Goal: Task Accomplishment & Management: Complete application form

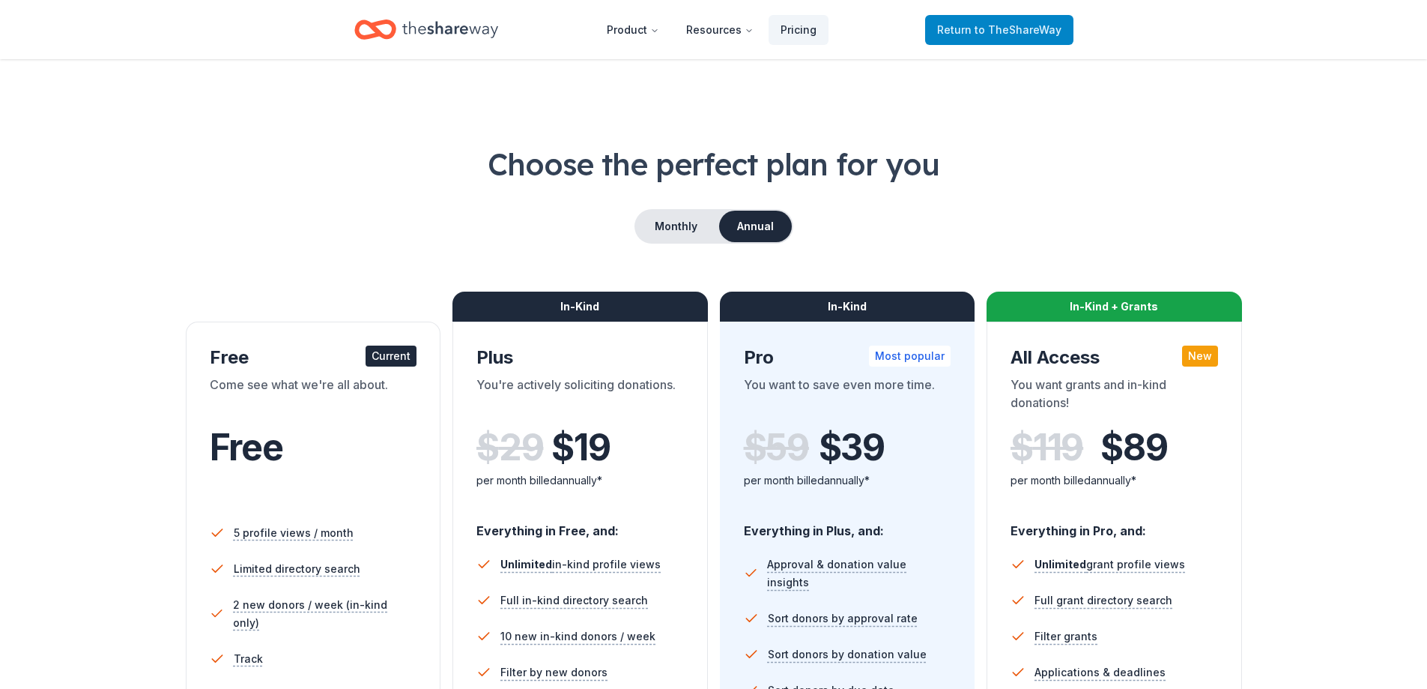
click at [1026, 19] on link "Return to TheShareWay" at bounding box center [999, 30] width 148 height 30
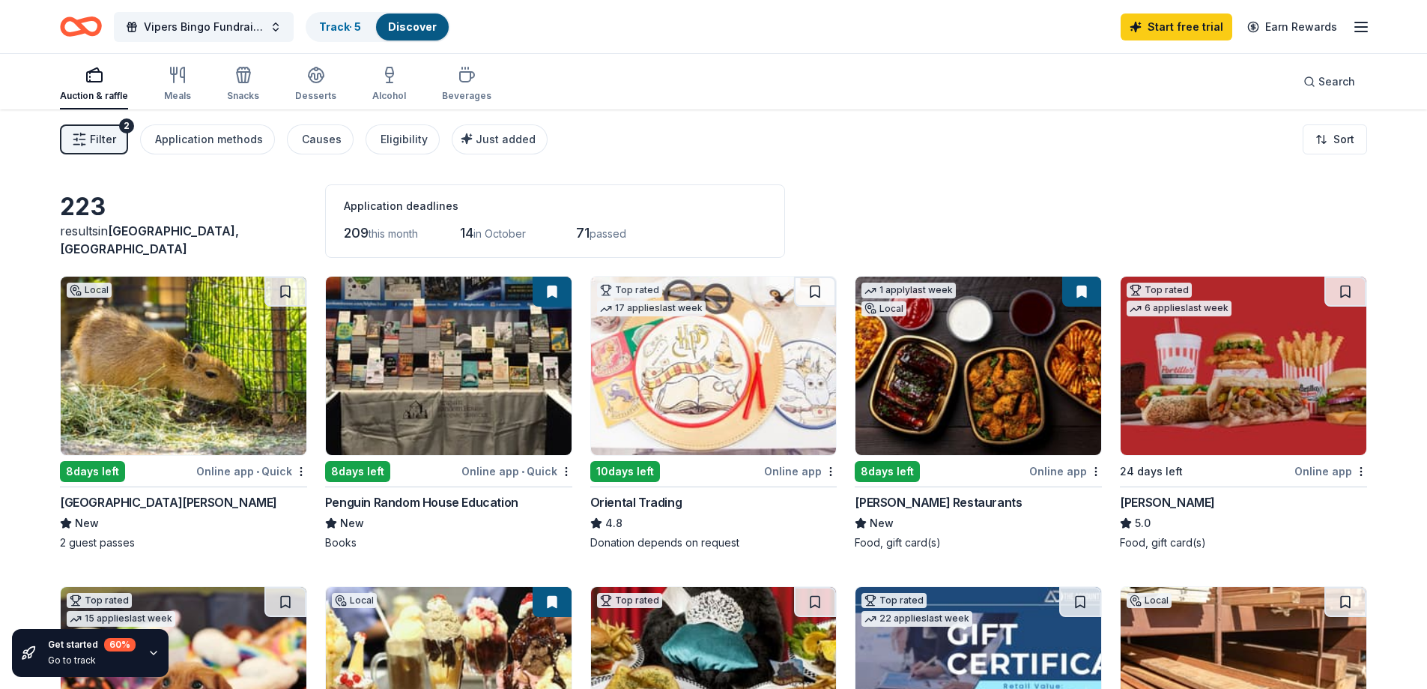
click at [87, 74] on rect "button" at bounding box center [94, 77] width 15 height 10
click at [169, 84] on div "Meals" at bounding box center [177, 84] width 27 height 36
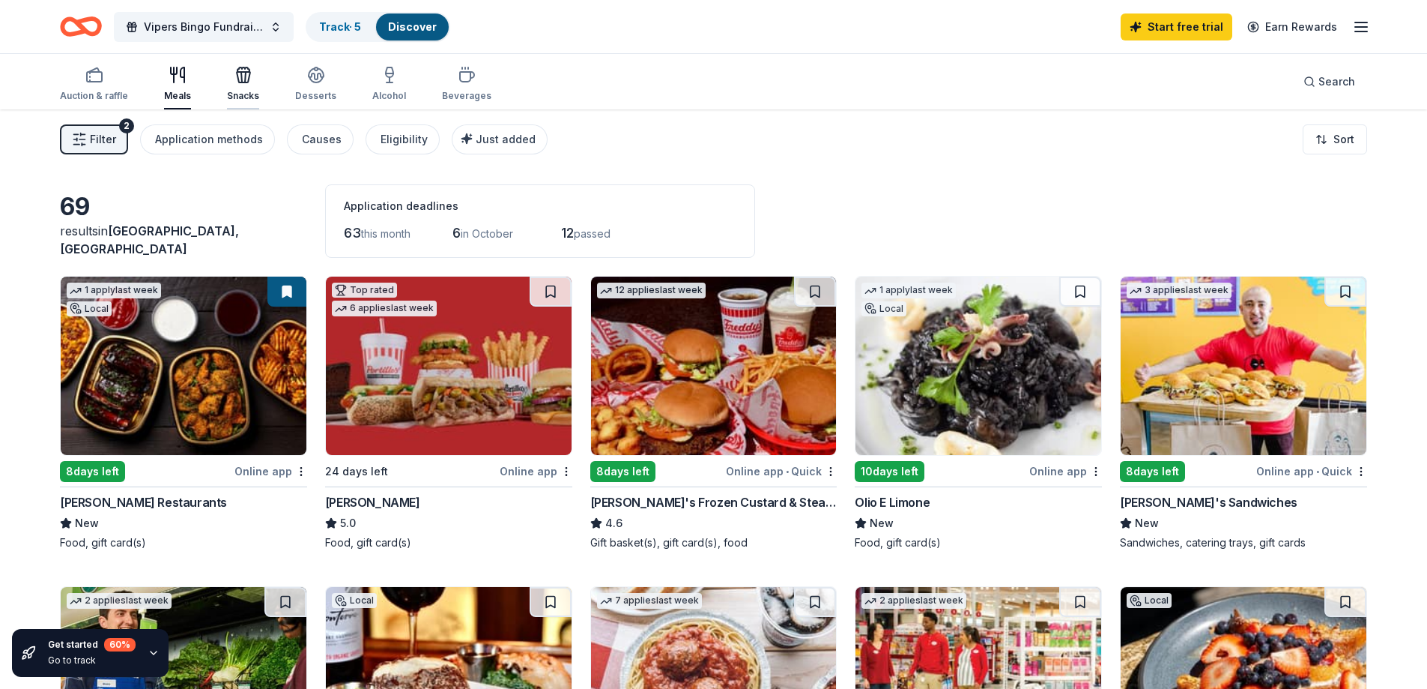
click at [235, 81] on icon "button" at bounding box center [244, 75] width 18 height 18
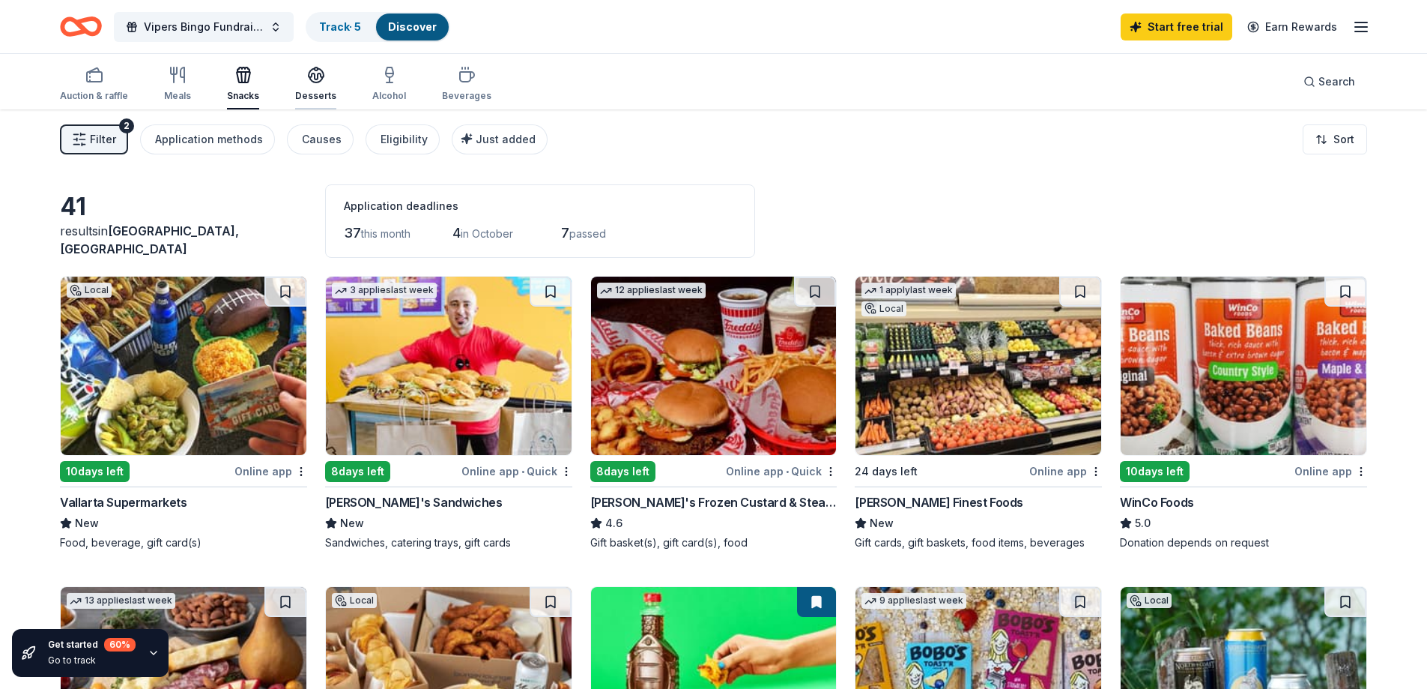
click at [318, 91] on div "Desserts" at bounding box center [315, 96] width 41 height 12
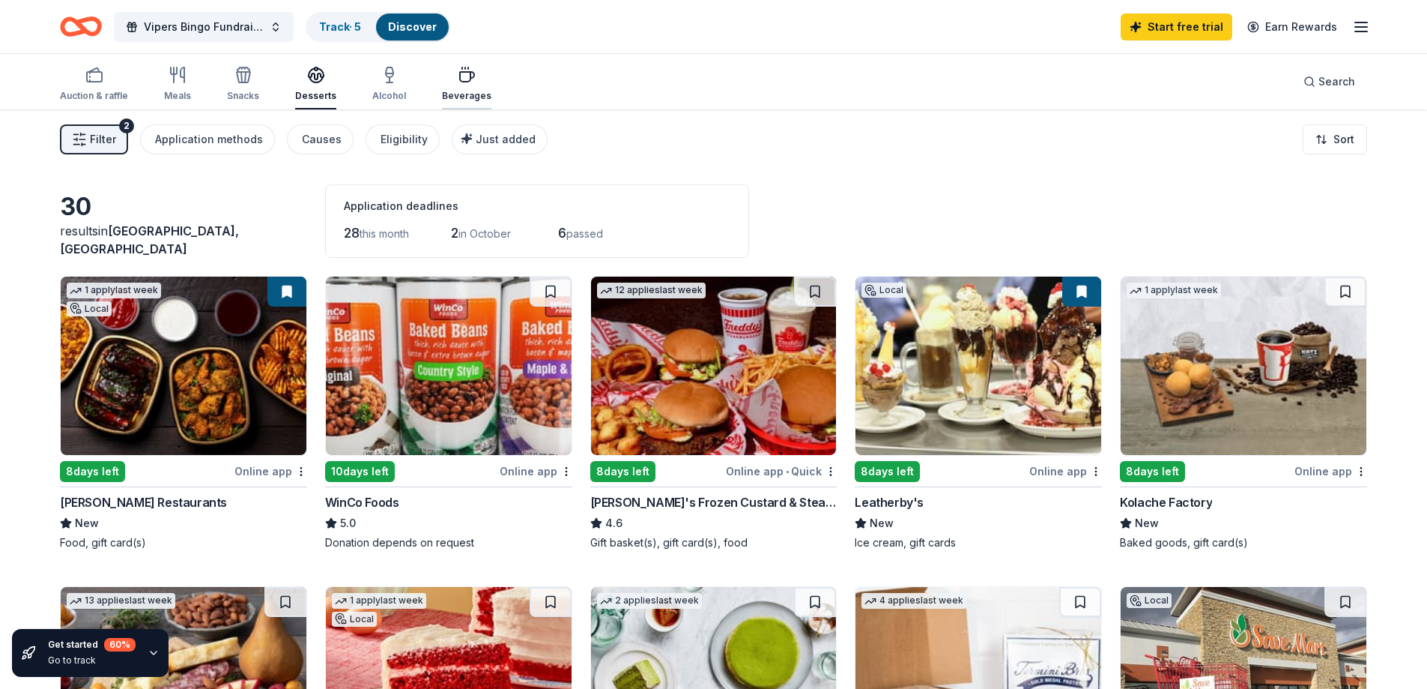
click at [453, 85] on div "Beverages" at bounding box center [466, 84] width 49 height 36
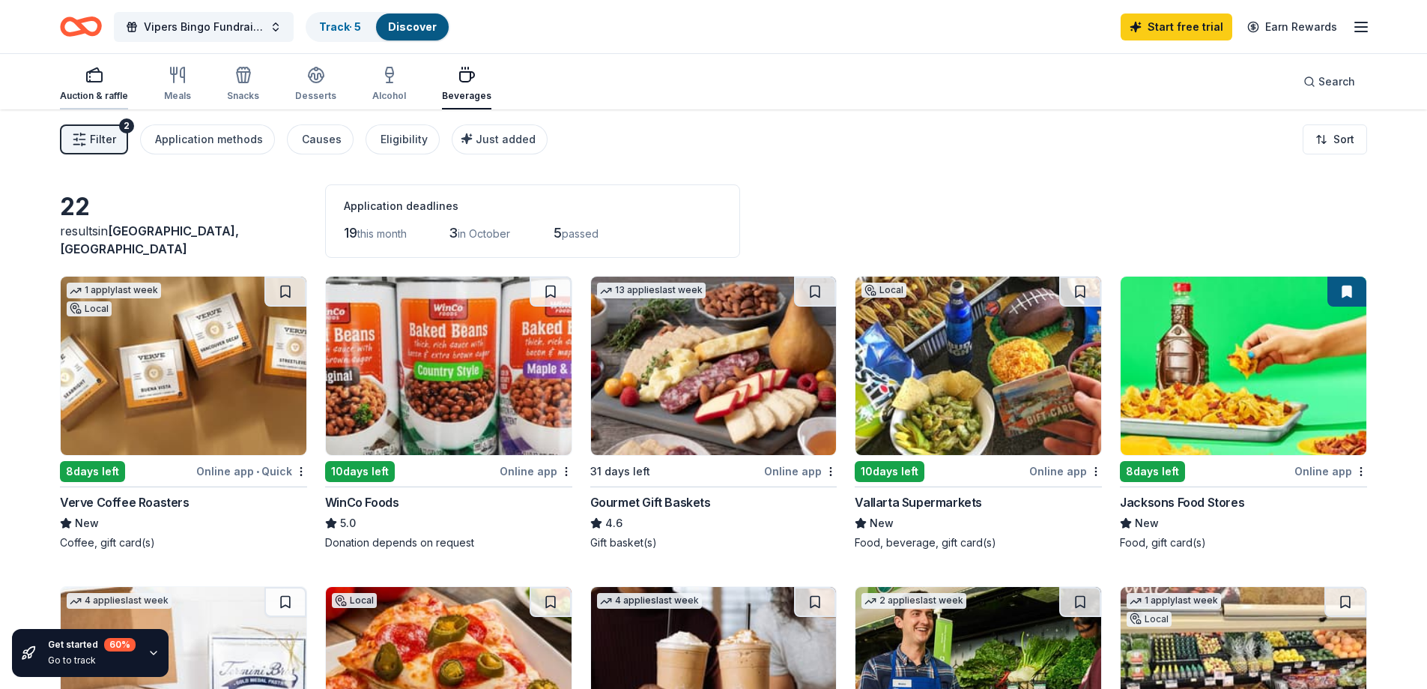
click at [88, 81] on rect "button" at bounding box center [94, 77] width 15 height 10
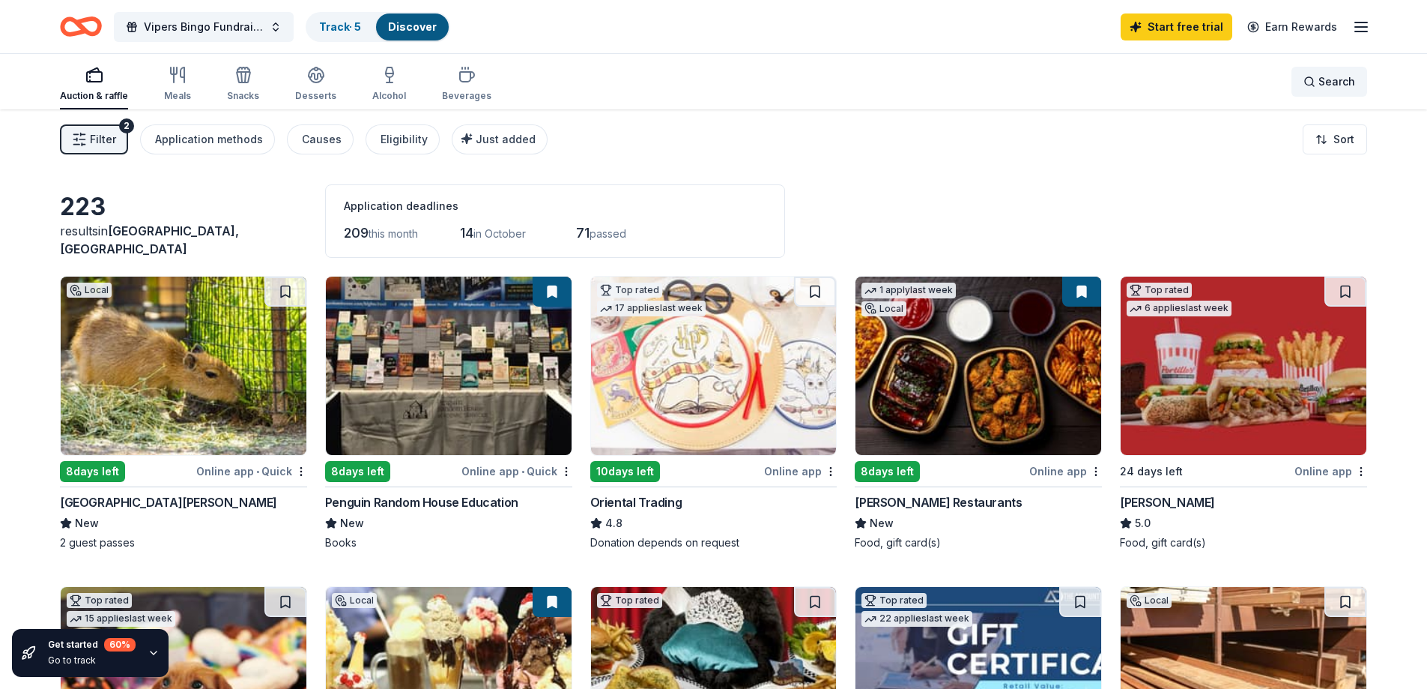
click at [1324, 79] on span "Search" at bounding box center [1337, 82] width 37 height 18
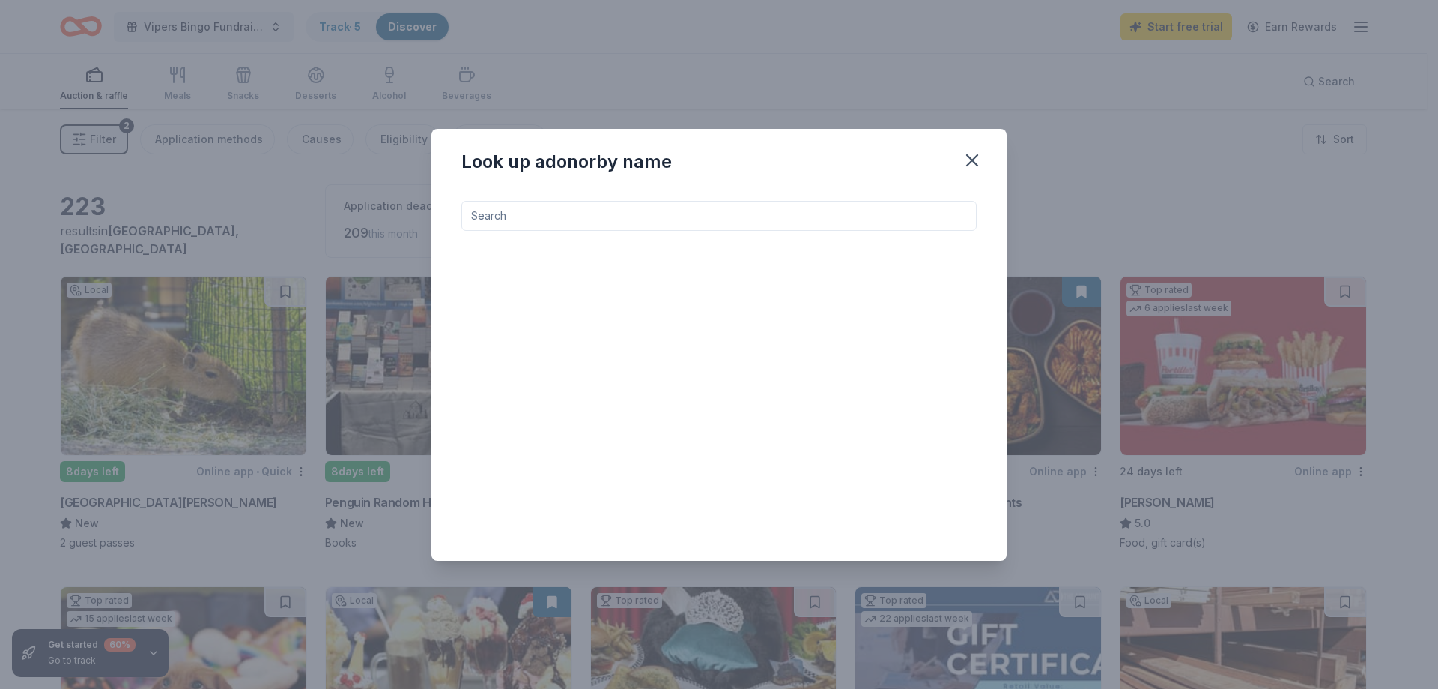
click at [784, 218] on input at bounding box center [719, 216] width 515 height 30
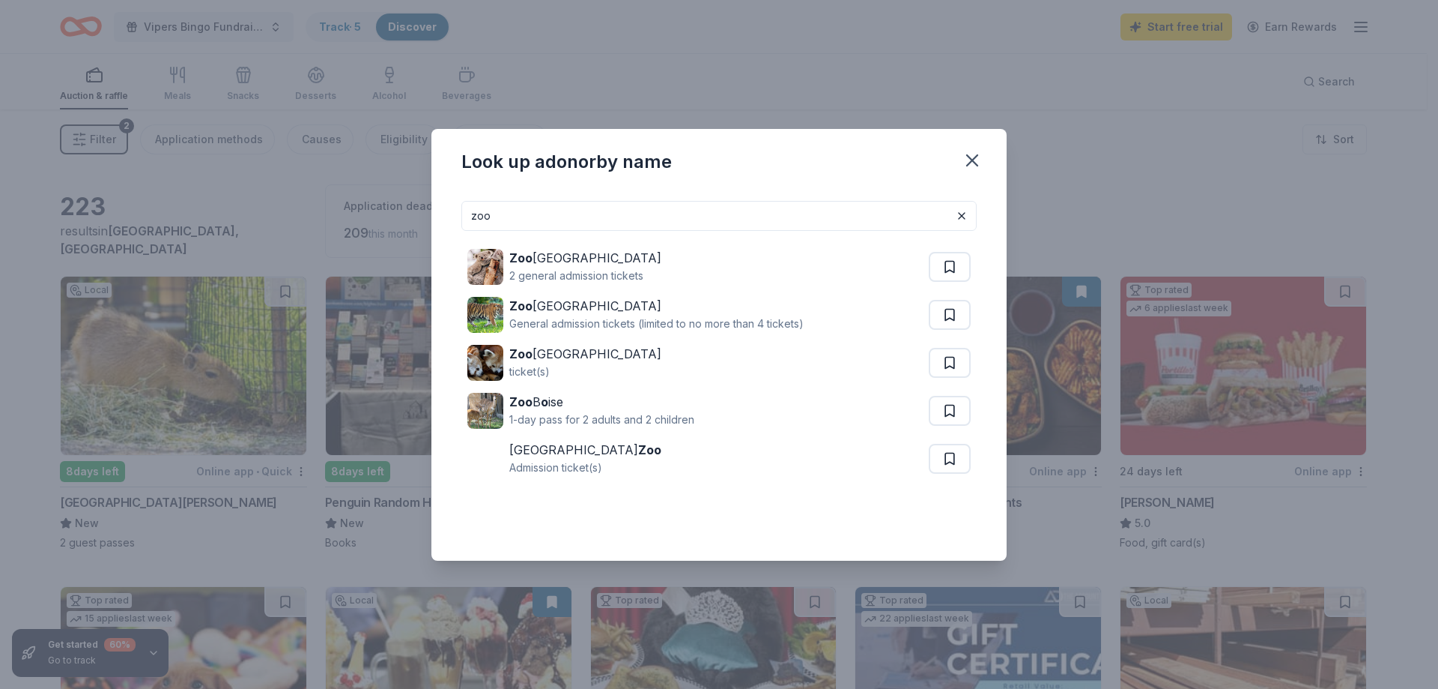
drag, startPoint x: 694, startPoint y: 215, endPoint x: 457, endPoint y: 212, distance: 236.8
click at [458, 212] on div "zoo Zoo [GEOGRAPHIC_DATA] 2 general admission tickets Zoo Miami General admissi…" at bounding box center [719, 375] width 575 height 372
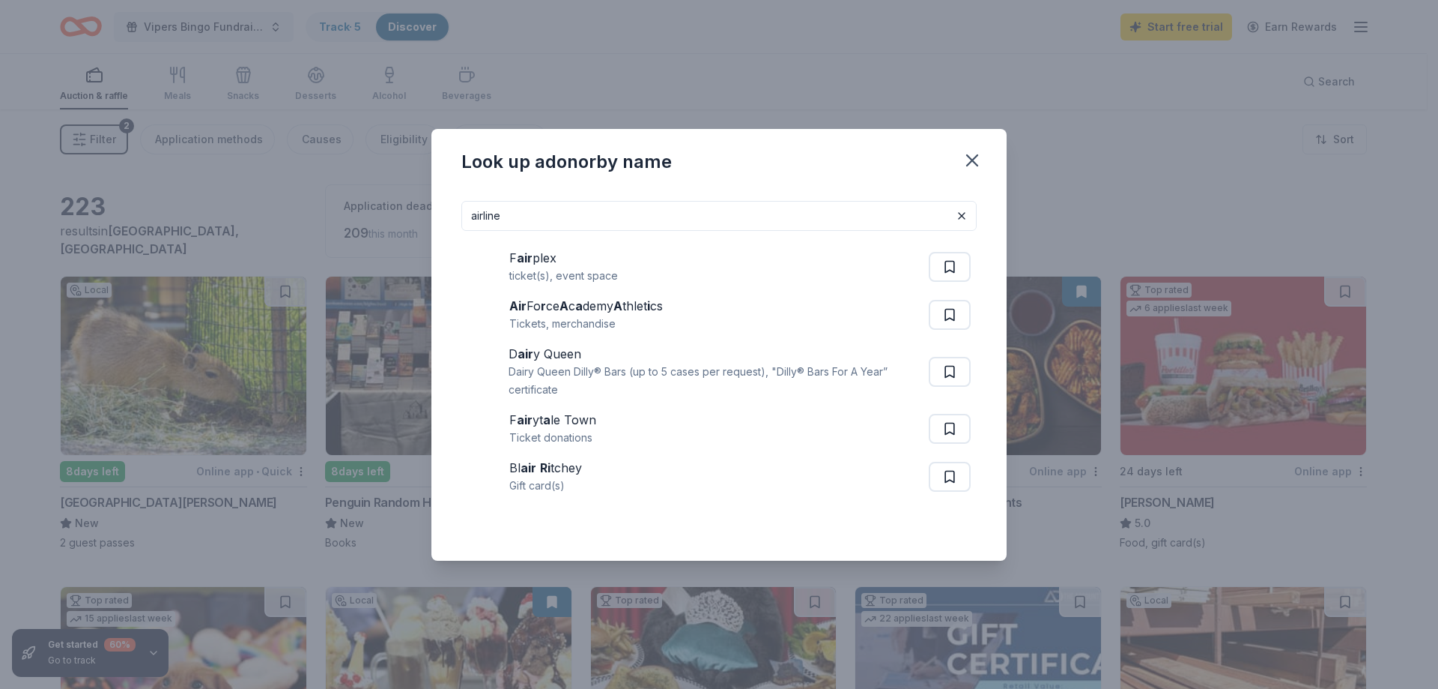
type input "airline"
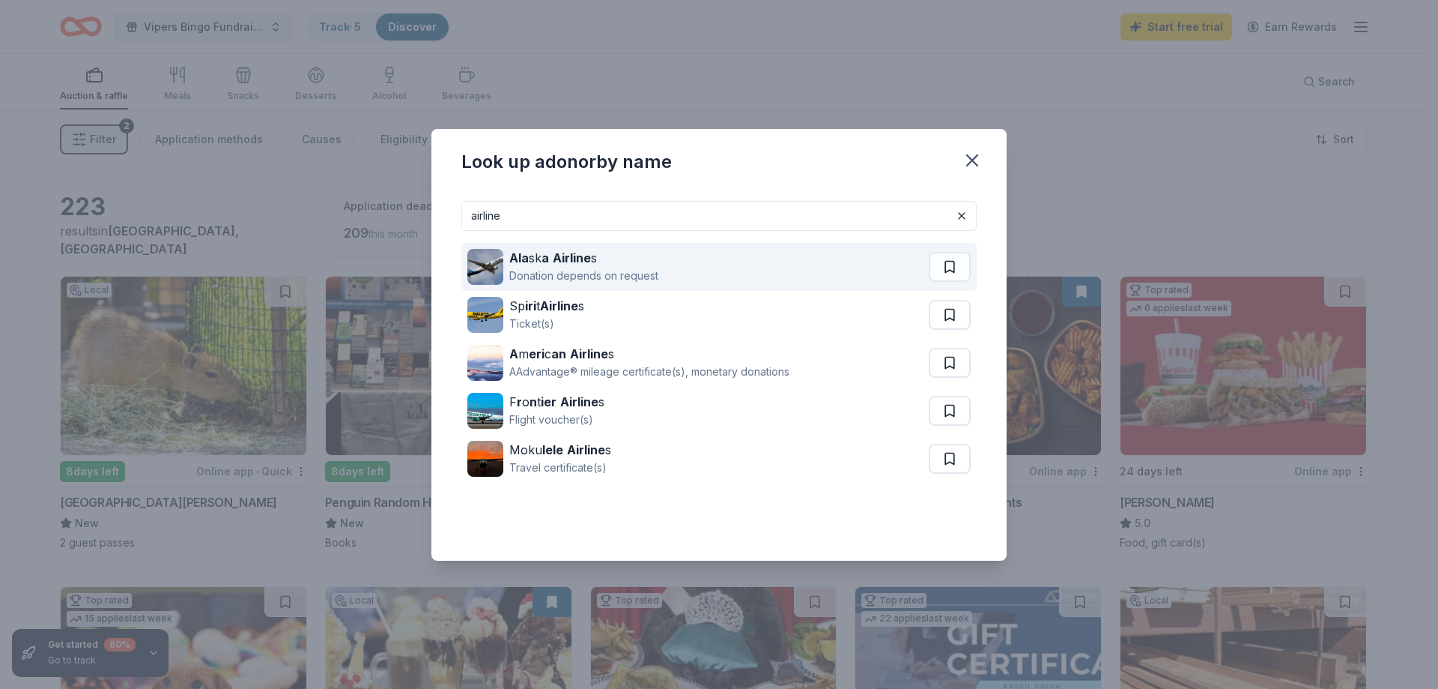
click at [608, 267] on div "Donation depends on request" at bounding box center [583, 276] width 149 height 18
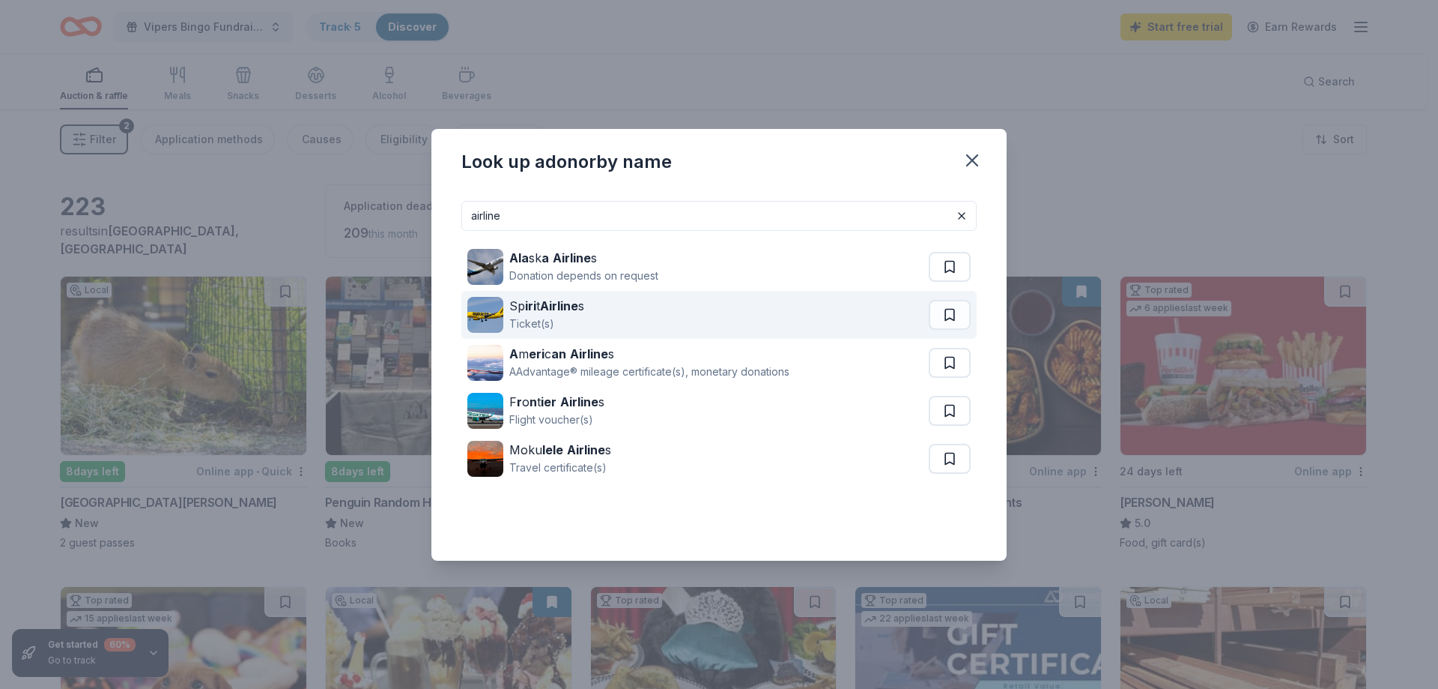
click at [607, 302] on div "Sp iri t Airline s Ticket(s)" at bounding box center [699, 315] width 462 height 48
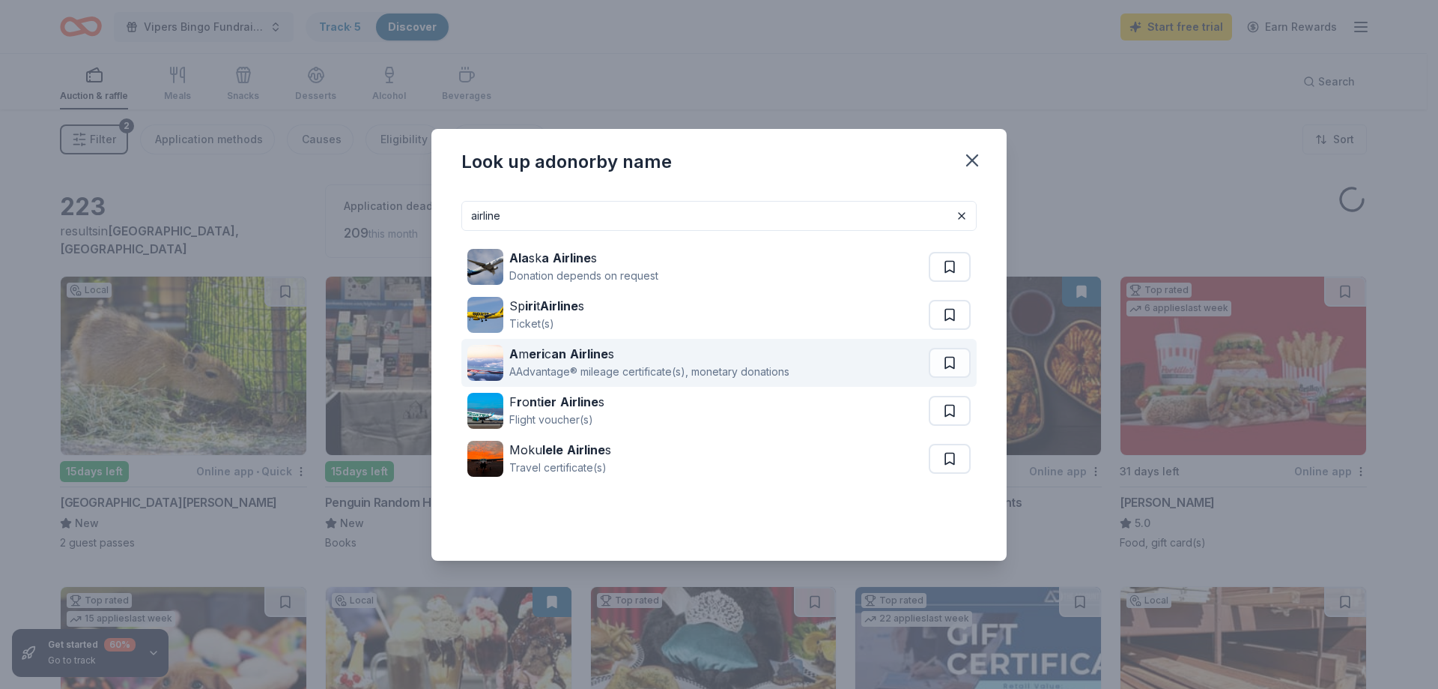
click at [553, 360] on strong "an" at bounding box center [558, 353] width 15 height 15
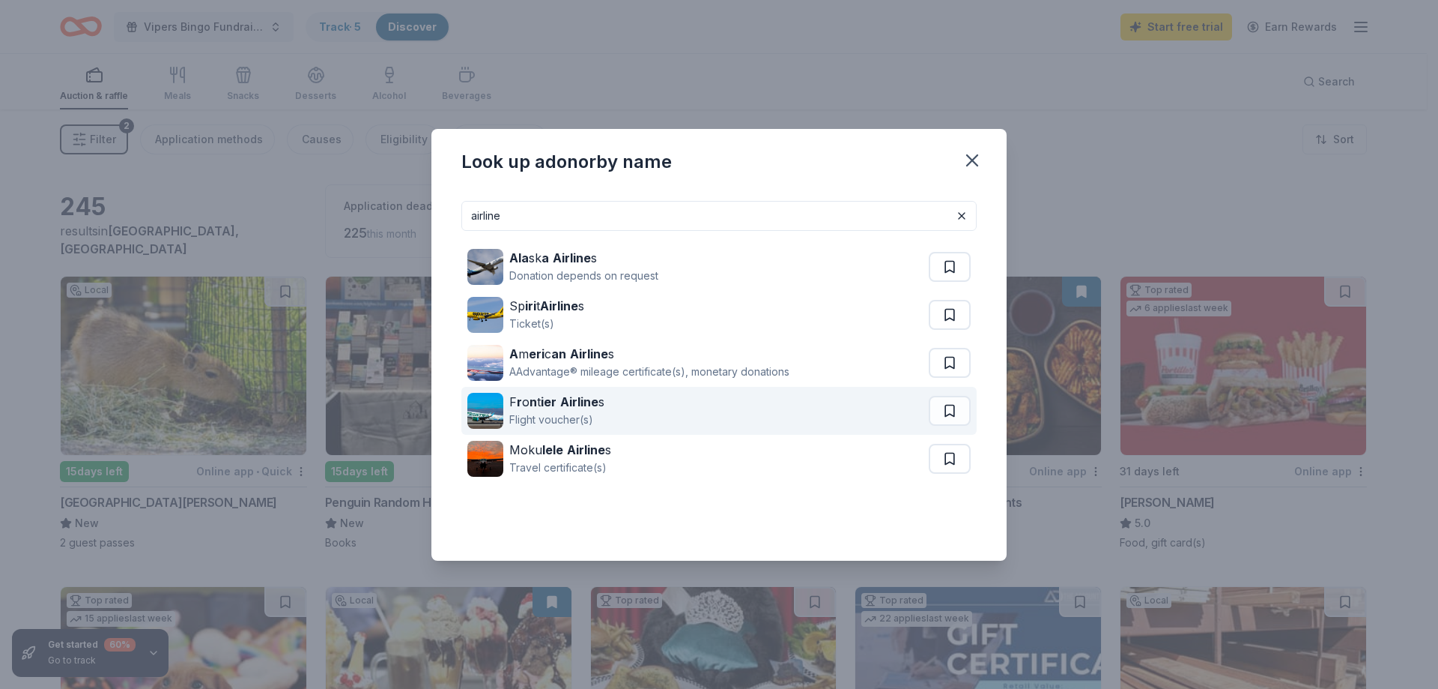
click at [549, 408] on strong "ier" at bounding box center [549, 401] width 16 height 15
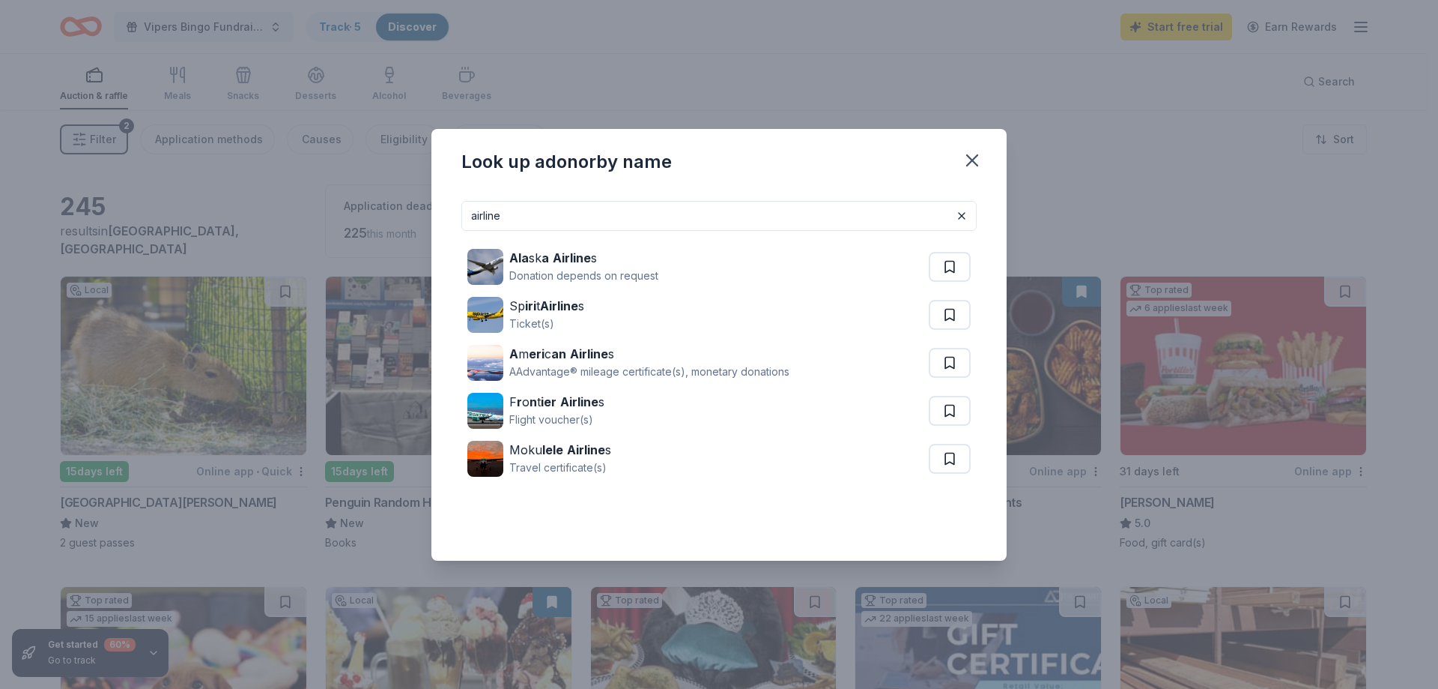
drag, startPoint x: 572, startPoint y: 211, endPoint x: 450, endPoint y: 220, distance: 123.1
click at [450, 220] on div "airline Ala sk a Airline s Donation depends on request Sp iri t Airline s Ticke…" at bounding box center [719, 375] width 575 height 372
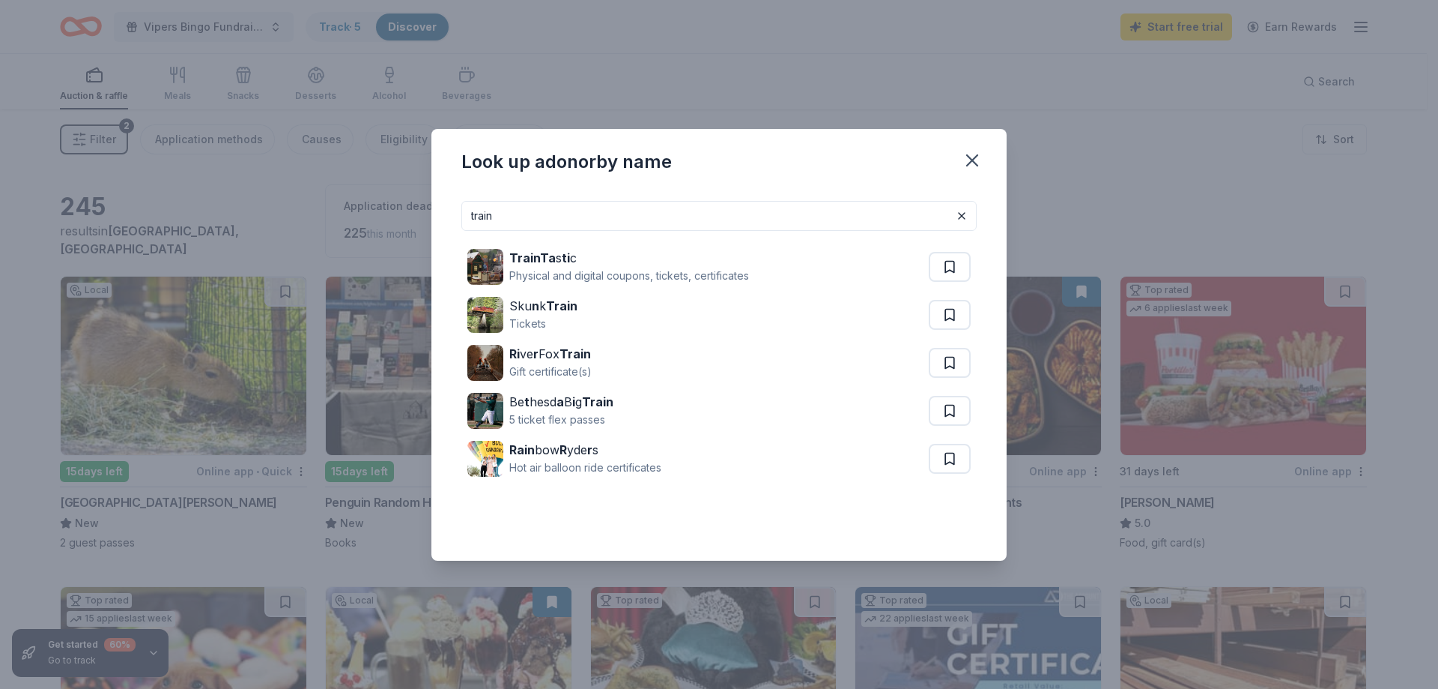
drag, startPoint x: 526, startPoint y: 211, endPoint x: 435, endPoint y: 222, distance: 91.3
click at [435, 222] on div "train TrainTa s ti c Physical and digital coupons, tickets, certificates Sku n …" at bounding box center [719, 375] width 575 height 372
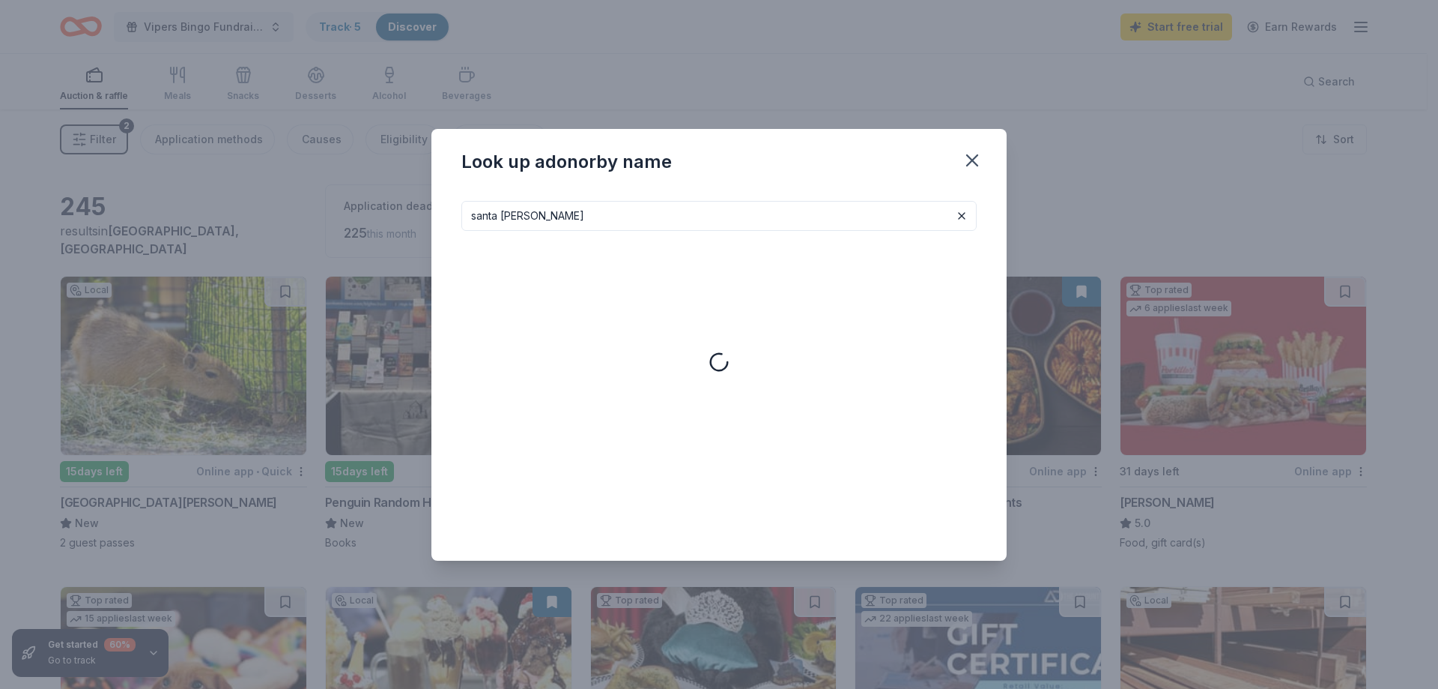
type input "santa [PERSON_NAME]"
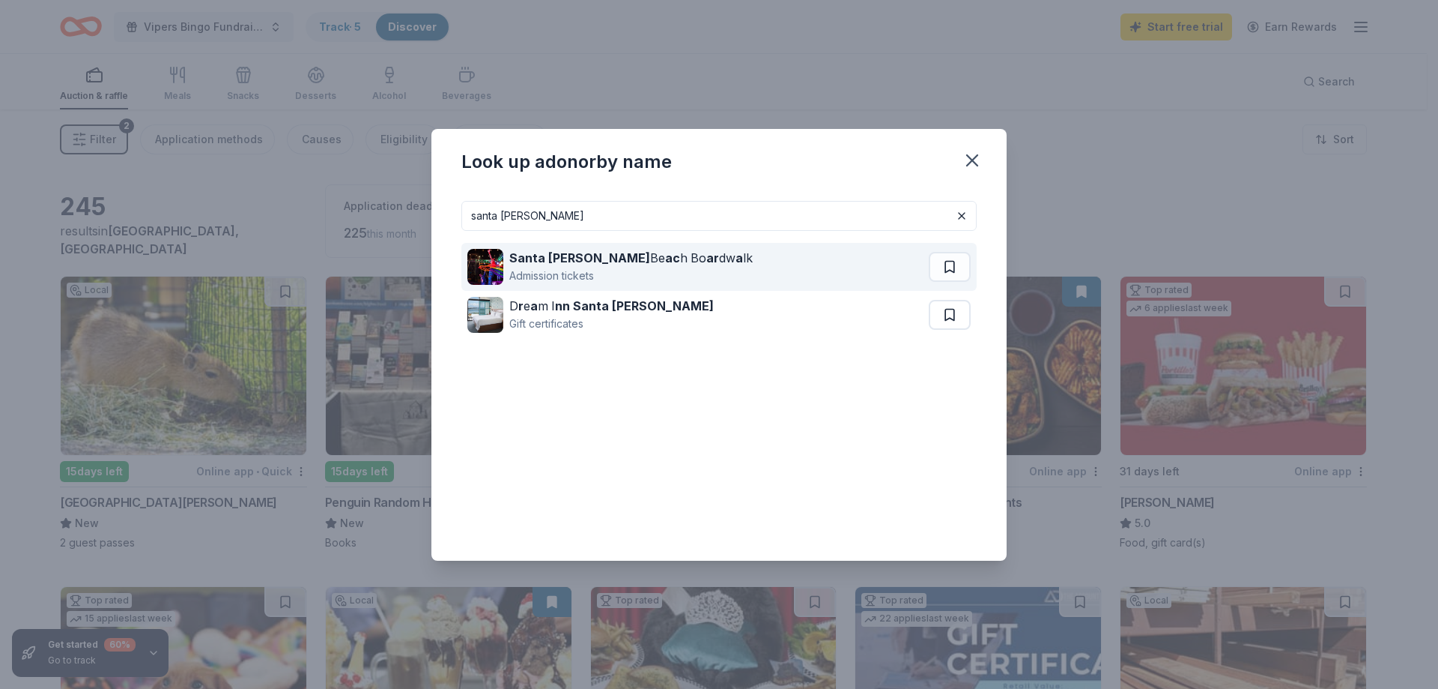
click at [665, 255] on strong "ac" at bounding box center [672, 257] width 15 height 15
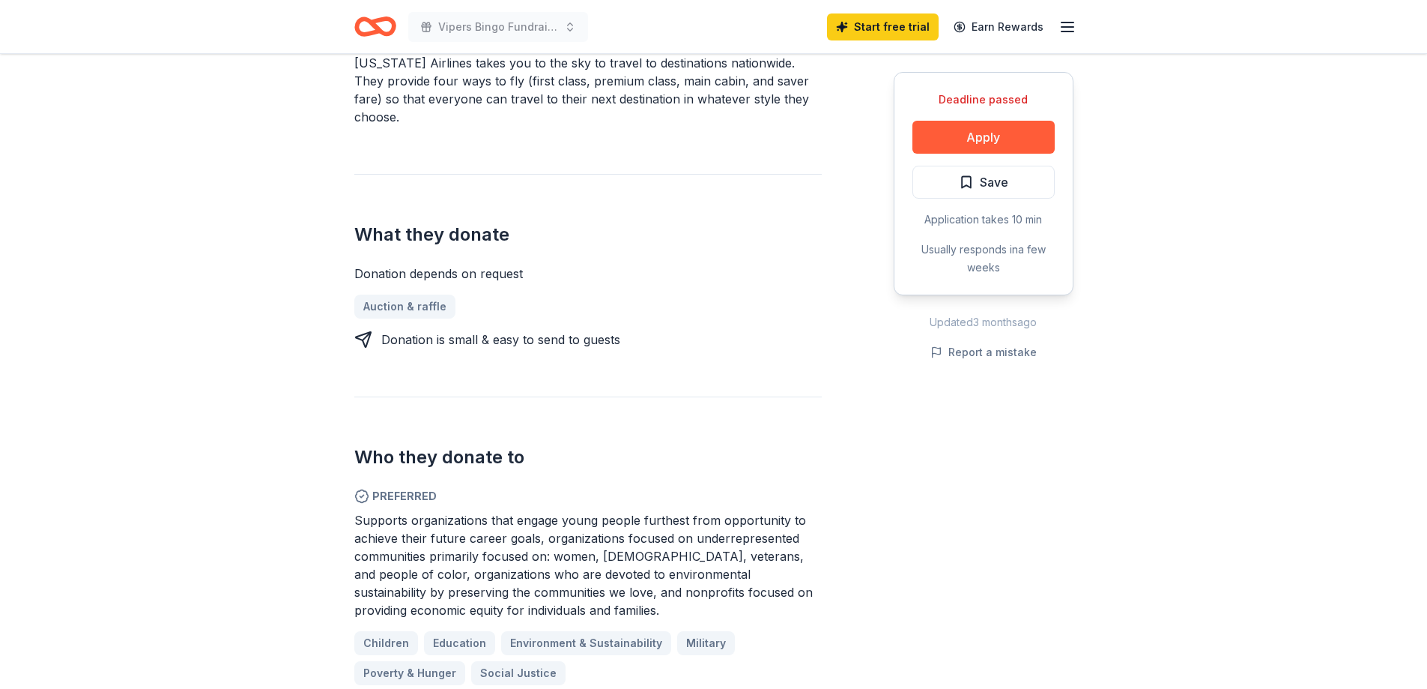
scroll to position [524, 0]
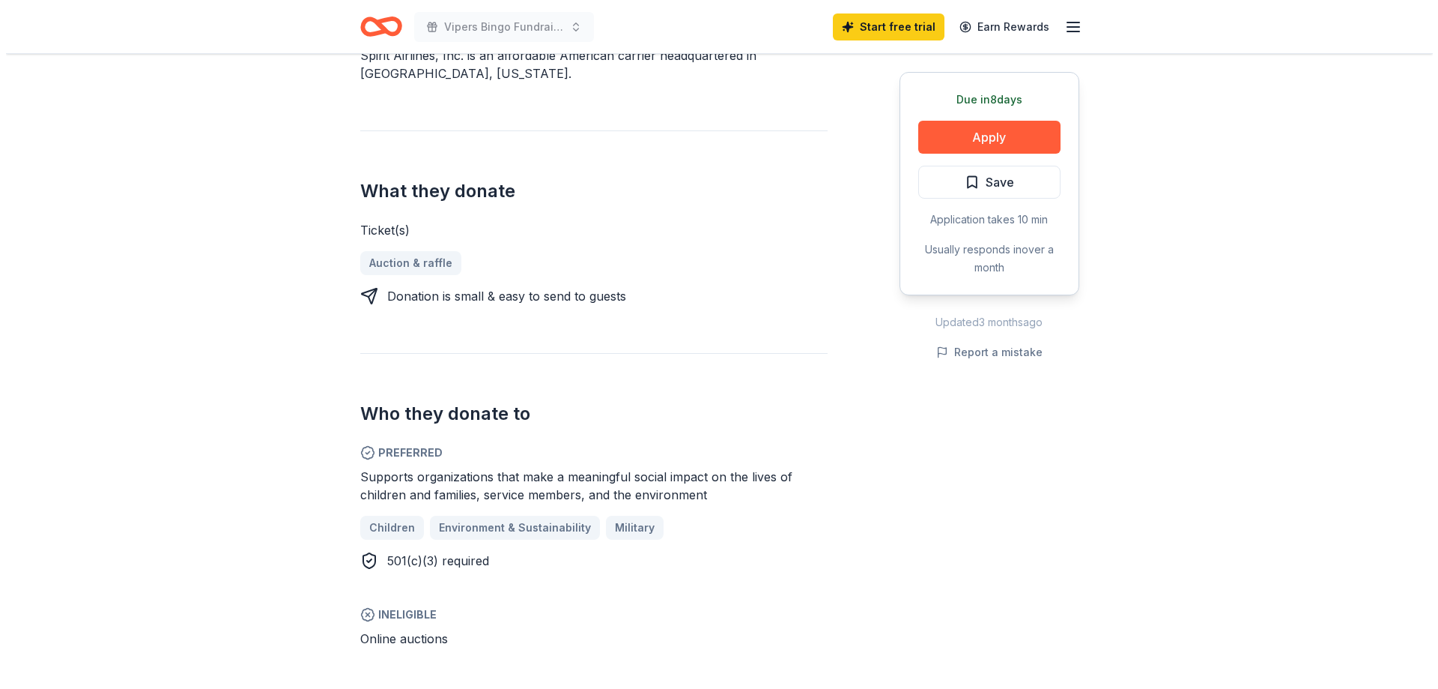
scroll to position [450, 0]
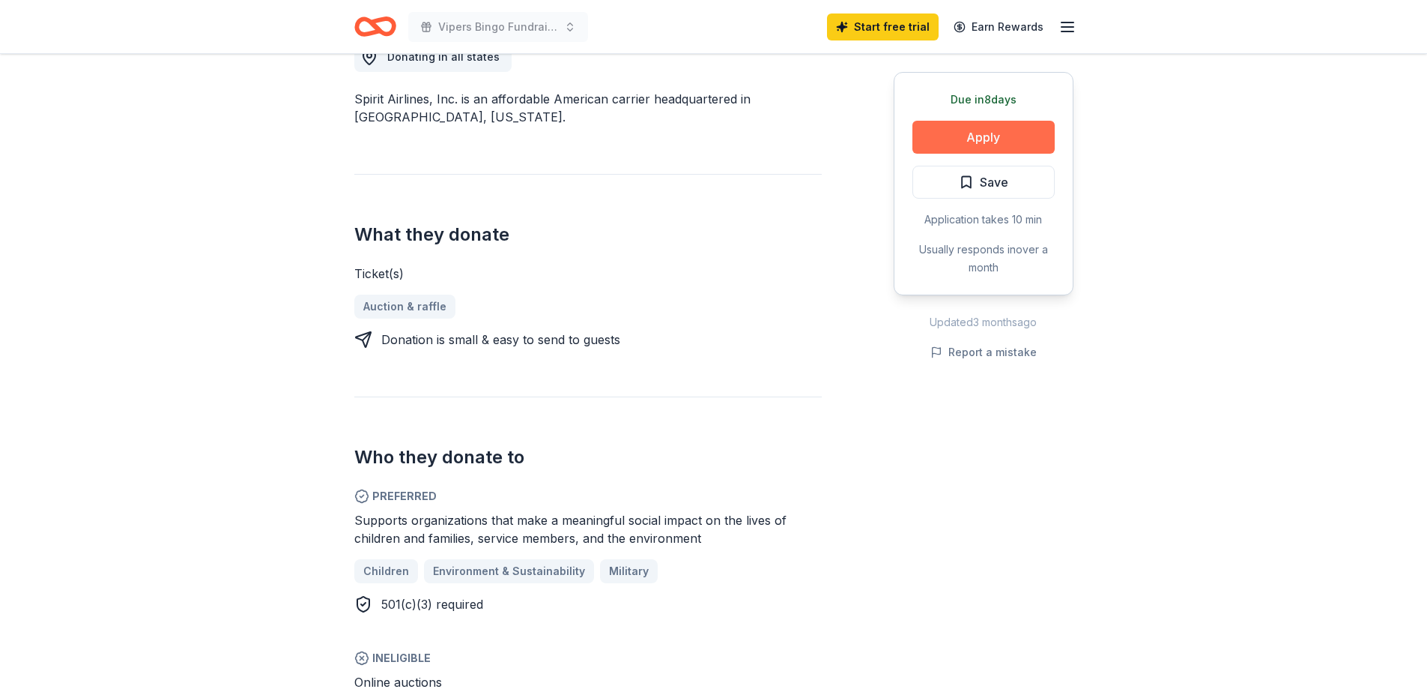
click at [971, 139] on button "Apply" at bounding box center [984, 137] width 142 height 33
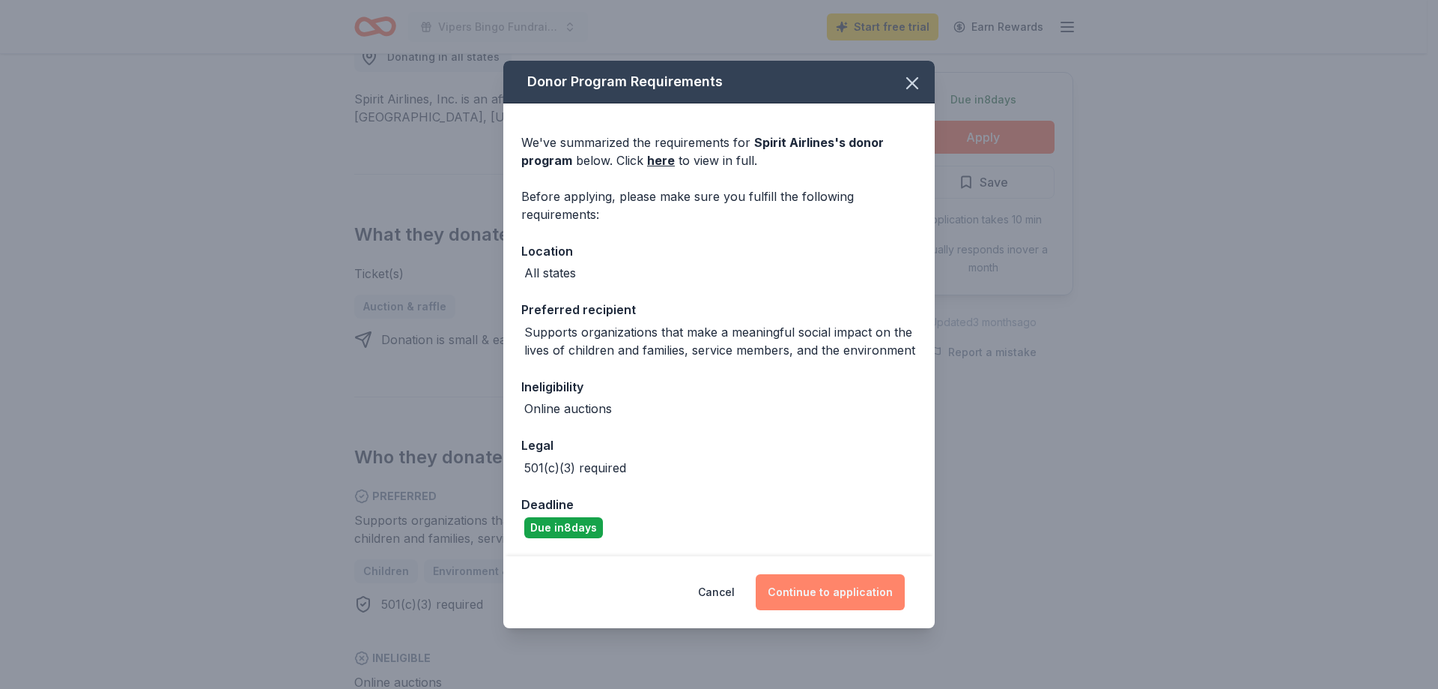
click at [850, 592] on button "Continue to application" at bounding box center [830, 592] width 149 height 36
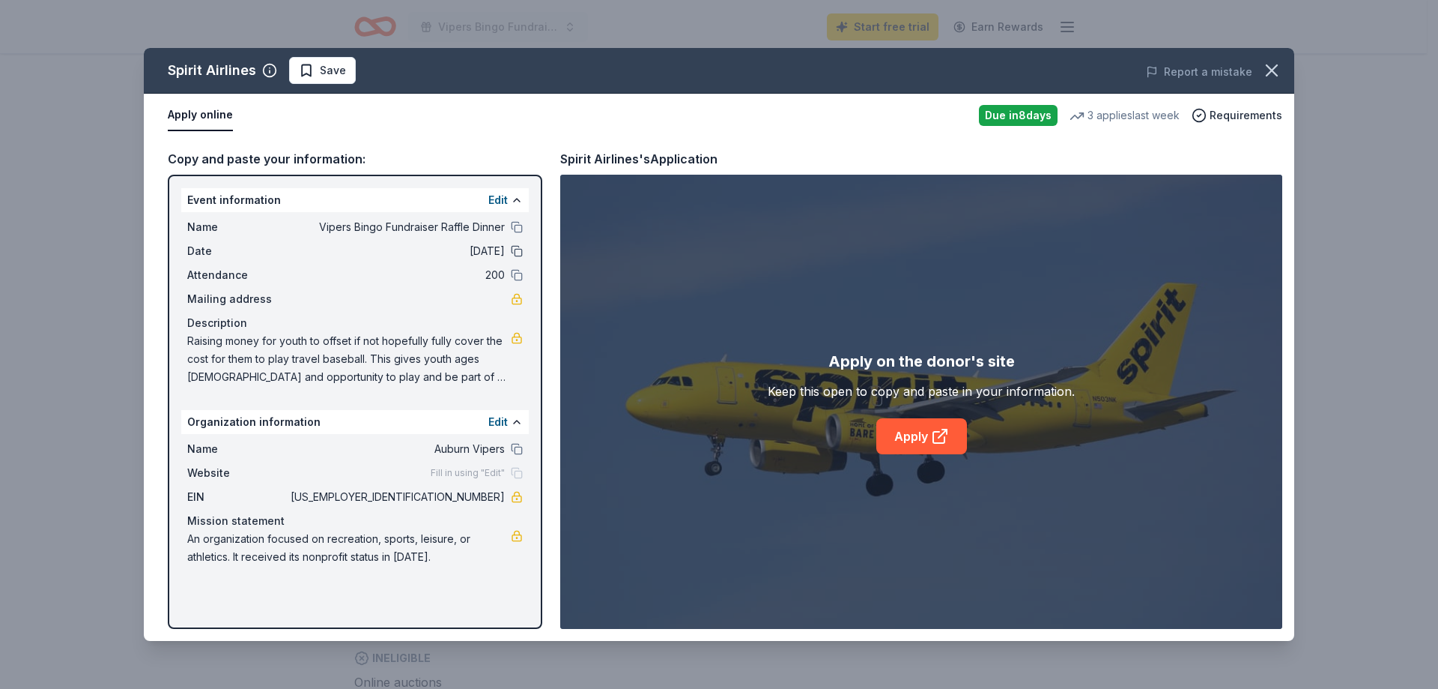
click at [517, 253] on button at bounding box center [517, 251] width 12 height 12
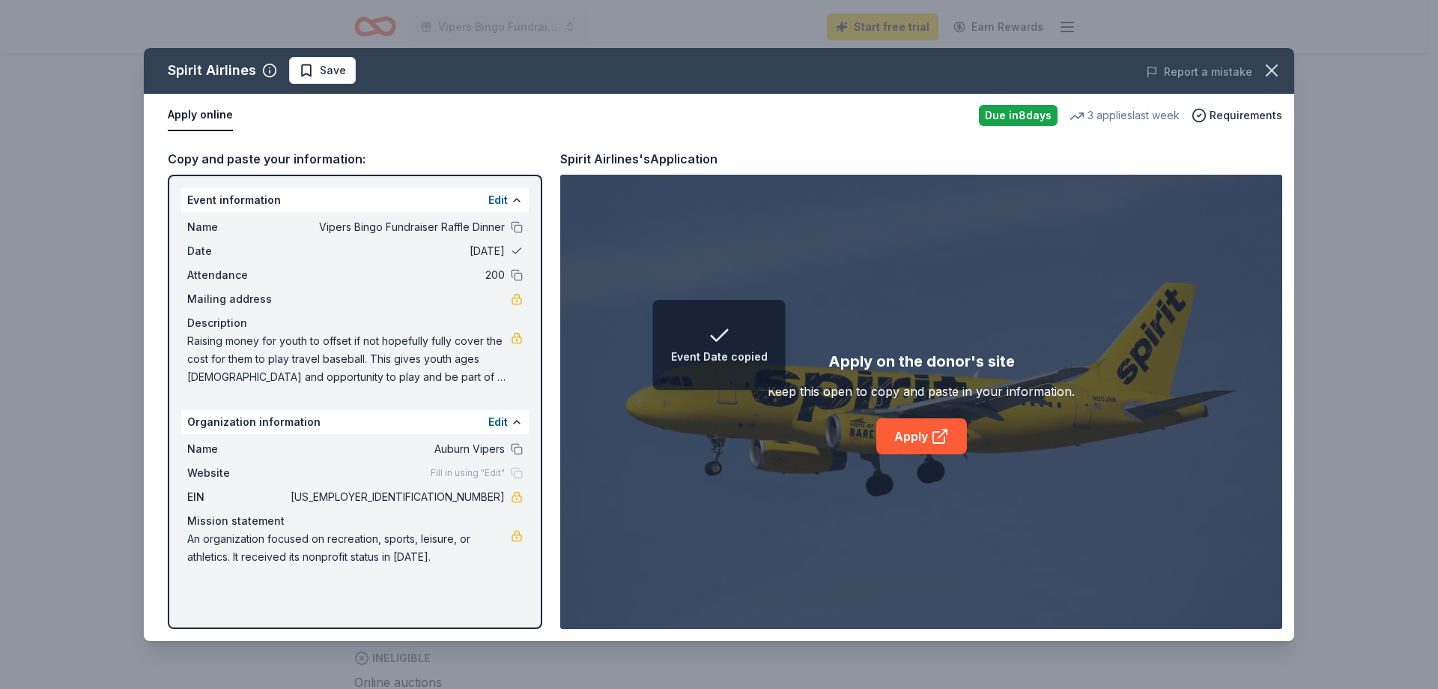
click at [517, 253] on button at bounding box center [517, 251] width 12 height 12
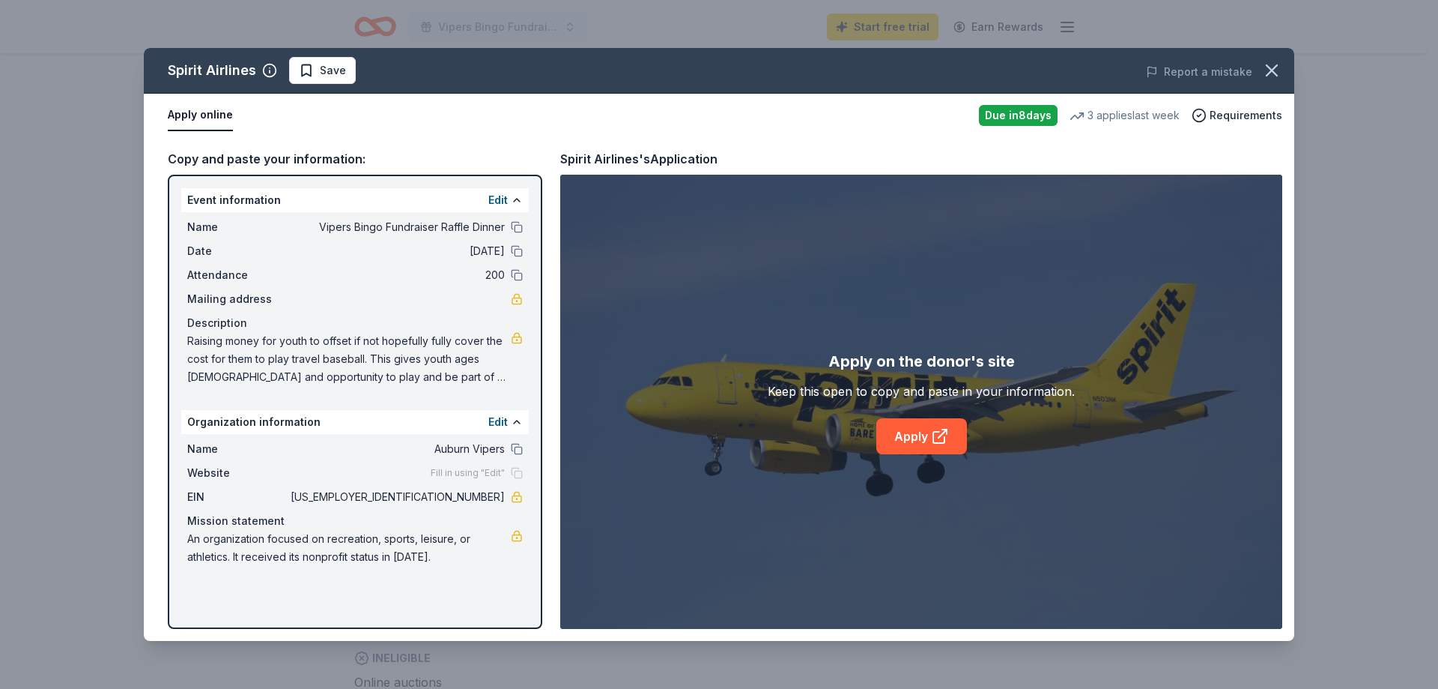
click at [476, 249] on span "10/18/25" at bounding box center [396, 251] width 217 height 18
click at [506, 201] on button "Edit" at bounding box center [497, 200] width 19 height 18
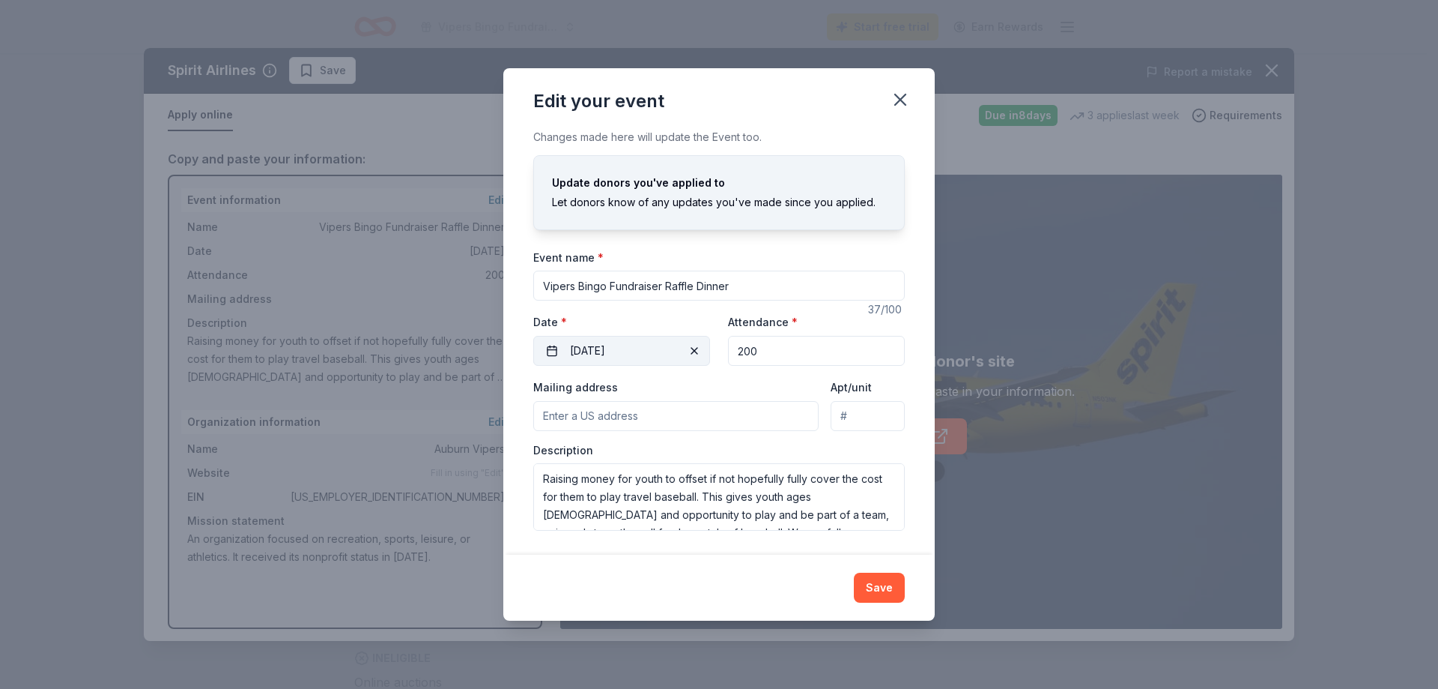
click at [654, 348] on button "10/18/2025" at bounding box center [621, 351] width 177 height 30
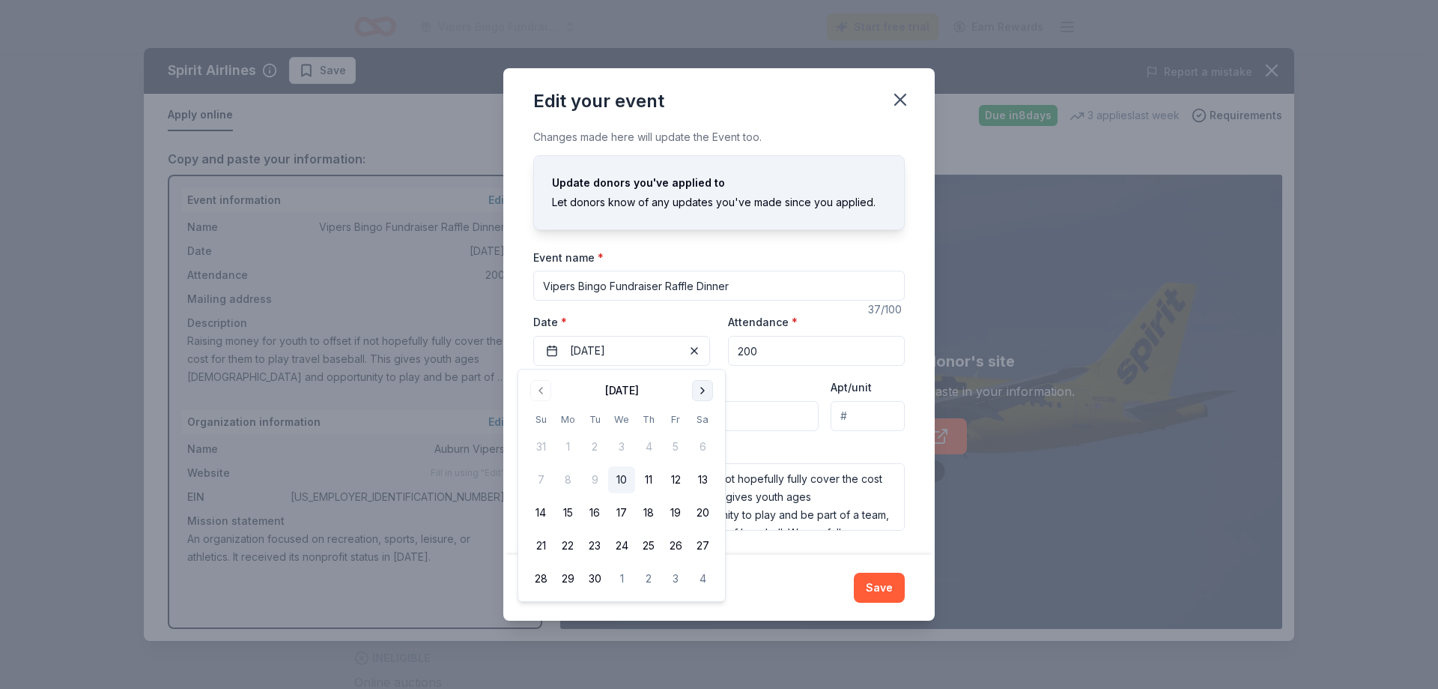
click at [705, 390] on button "Go to next month" at bounding box center [702, 390] width 21 height 21
click at [707, 549] on button "25" at bounding box center [702, 545] width 27 height 27
click at [874, 590] on button "Save" at bounding box center [879, 587] width 51 height 30
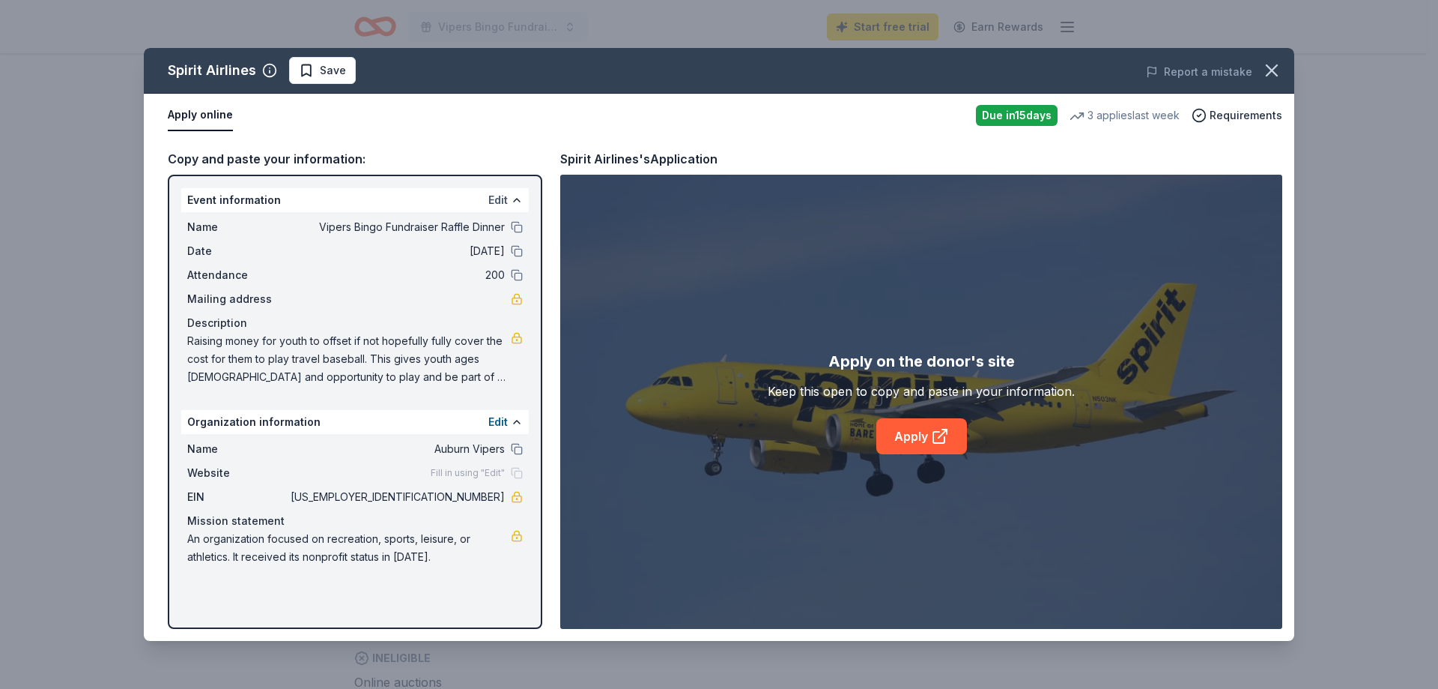
click at [498, 203] on button "Edit" at bounding box center [497, 200] width 19 height 18
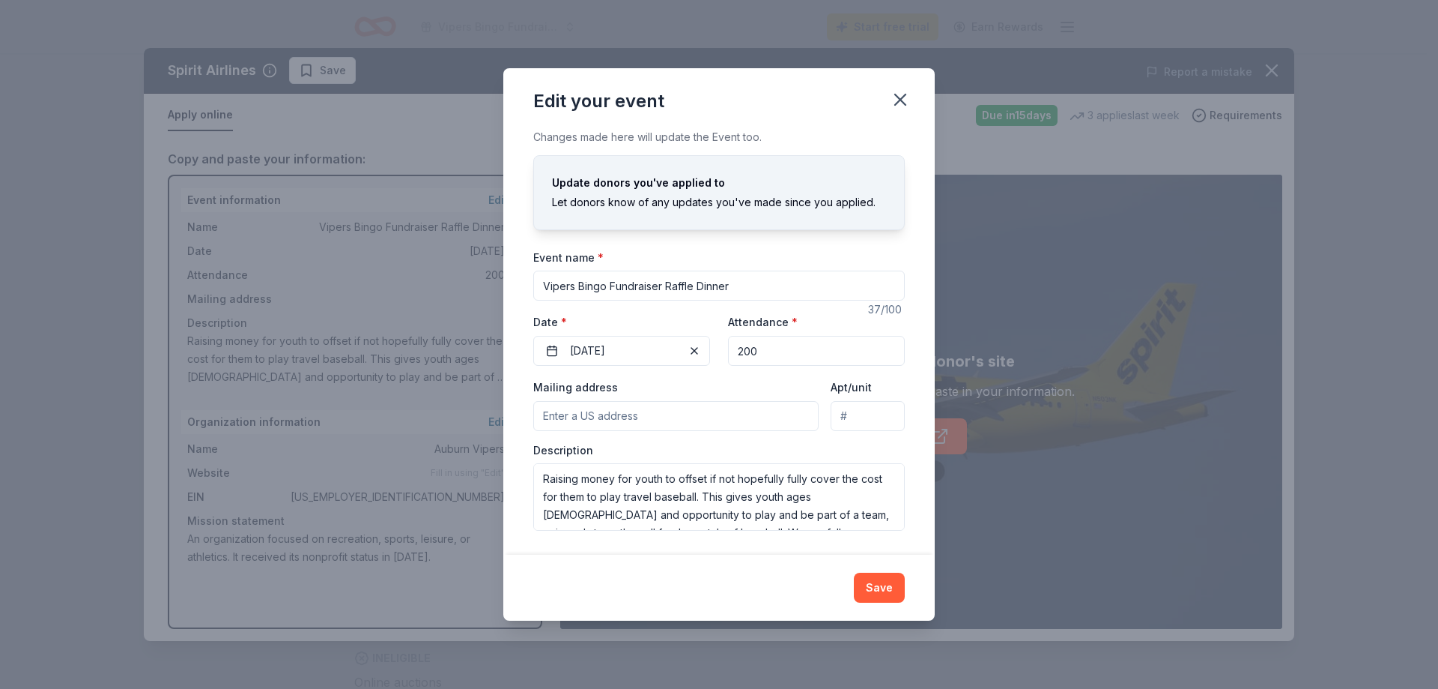
click at [683, 408] on input "Mailing address" at bounding box center [675, 416] width 285 height 30
type input "12505 Town View Drive, Auburn, CA, 95603"
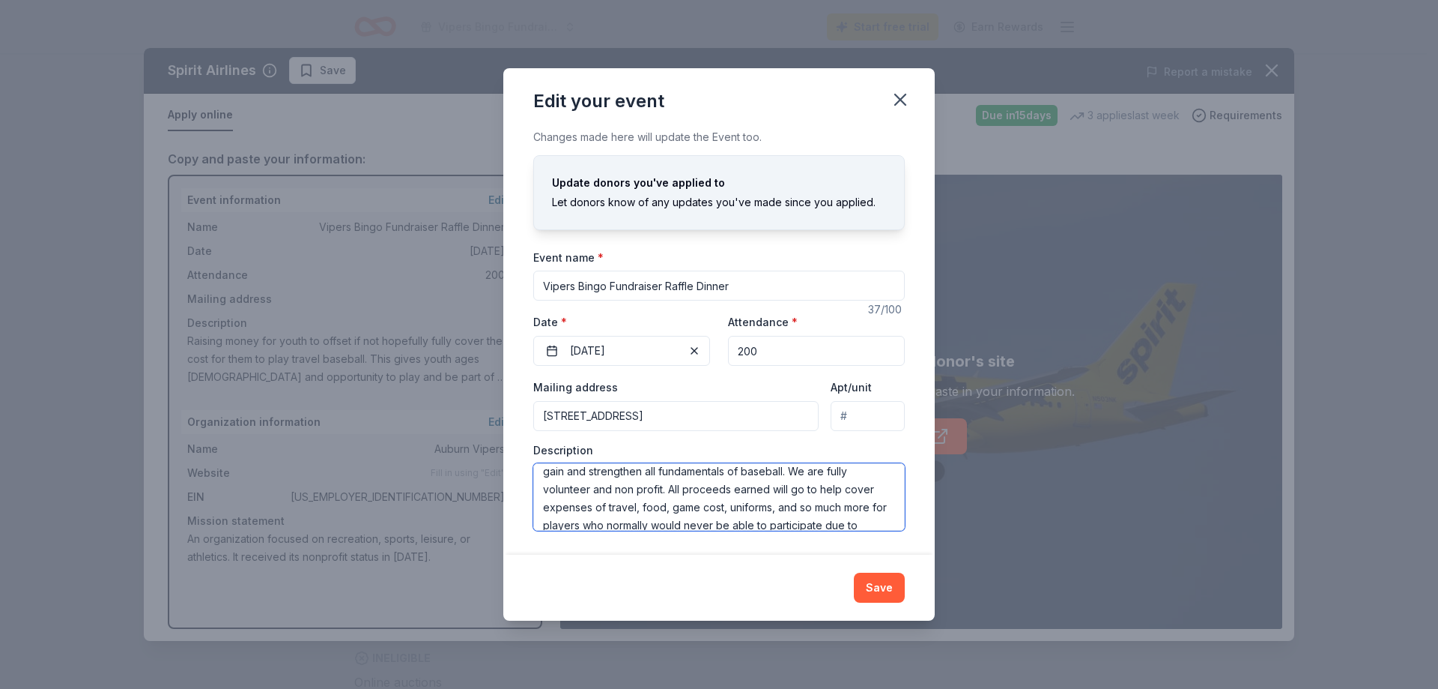
scroll to position [0, 0]
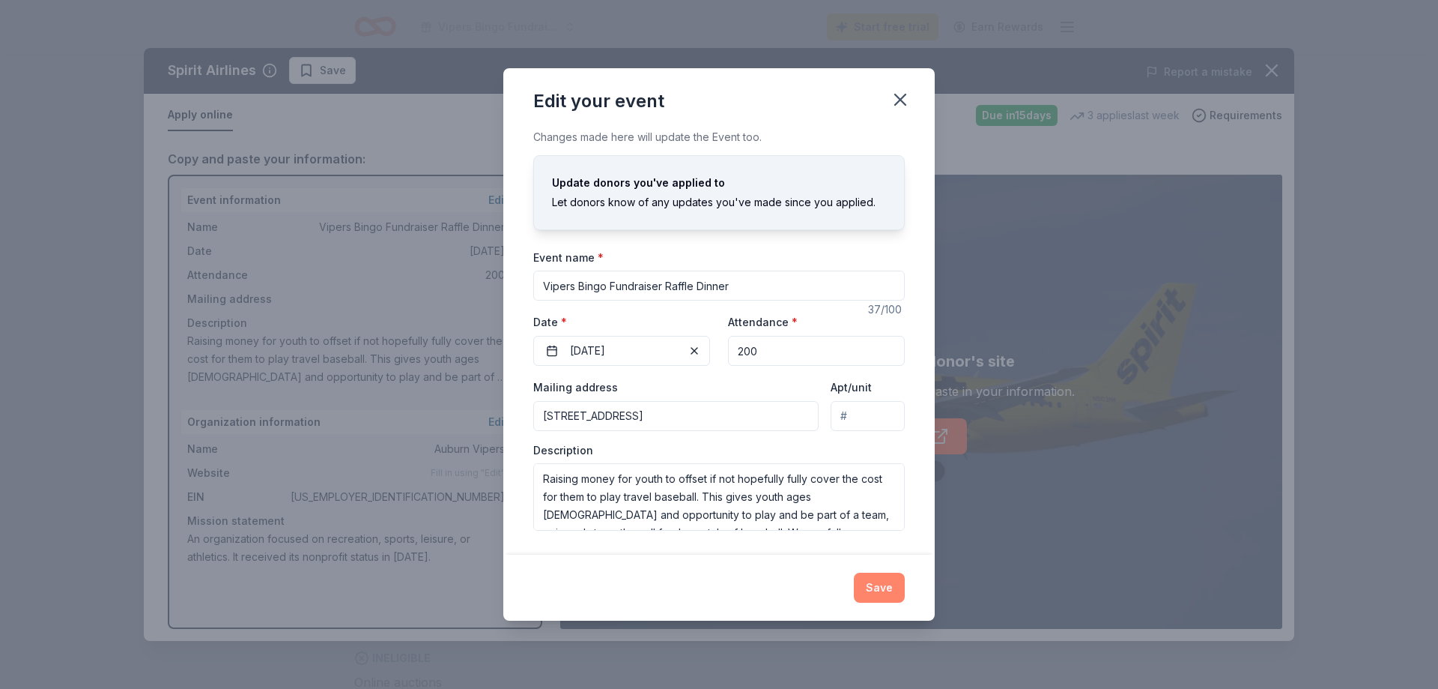
click at [886, 574] on button "Save" at bounding box center [879, 587] width 51 height 30
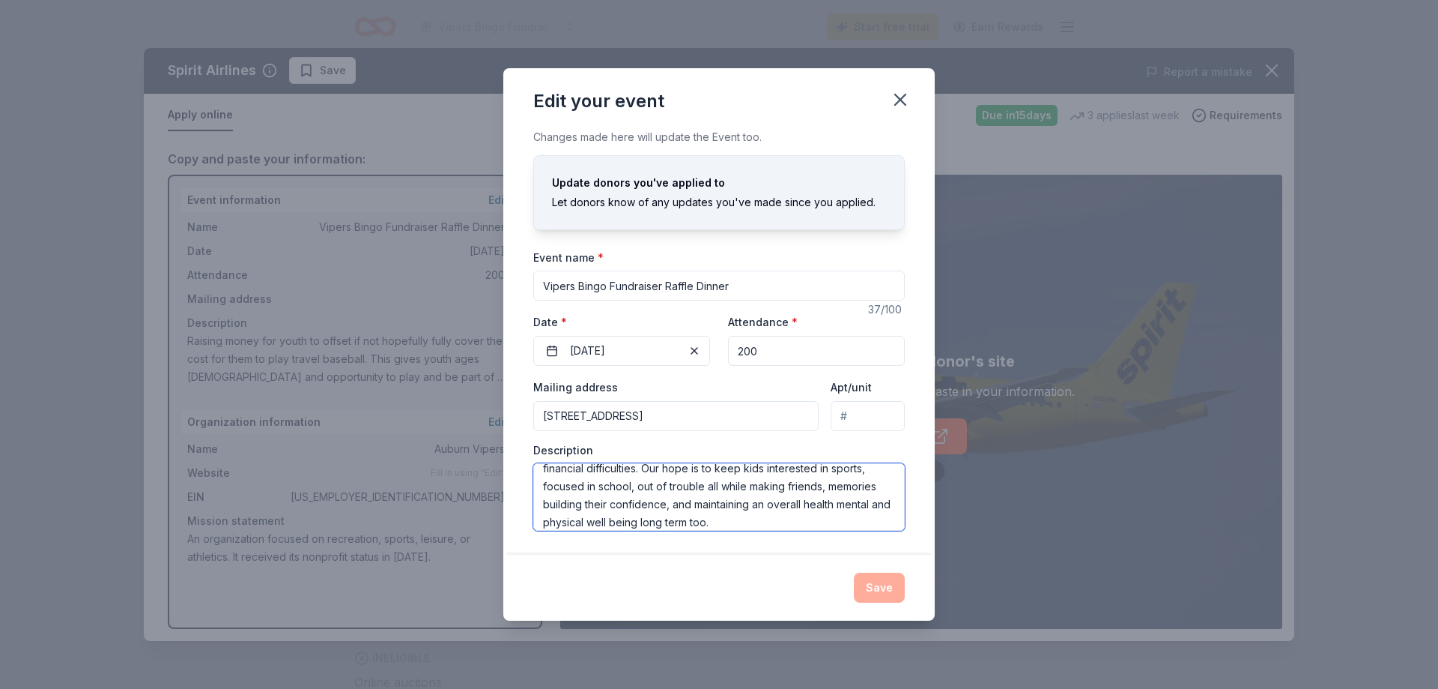
scroll to position [144, 0]
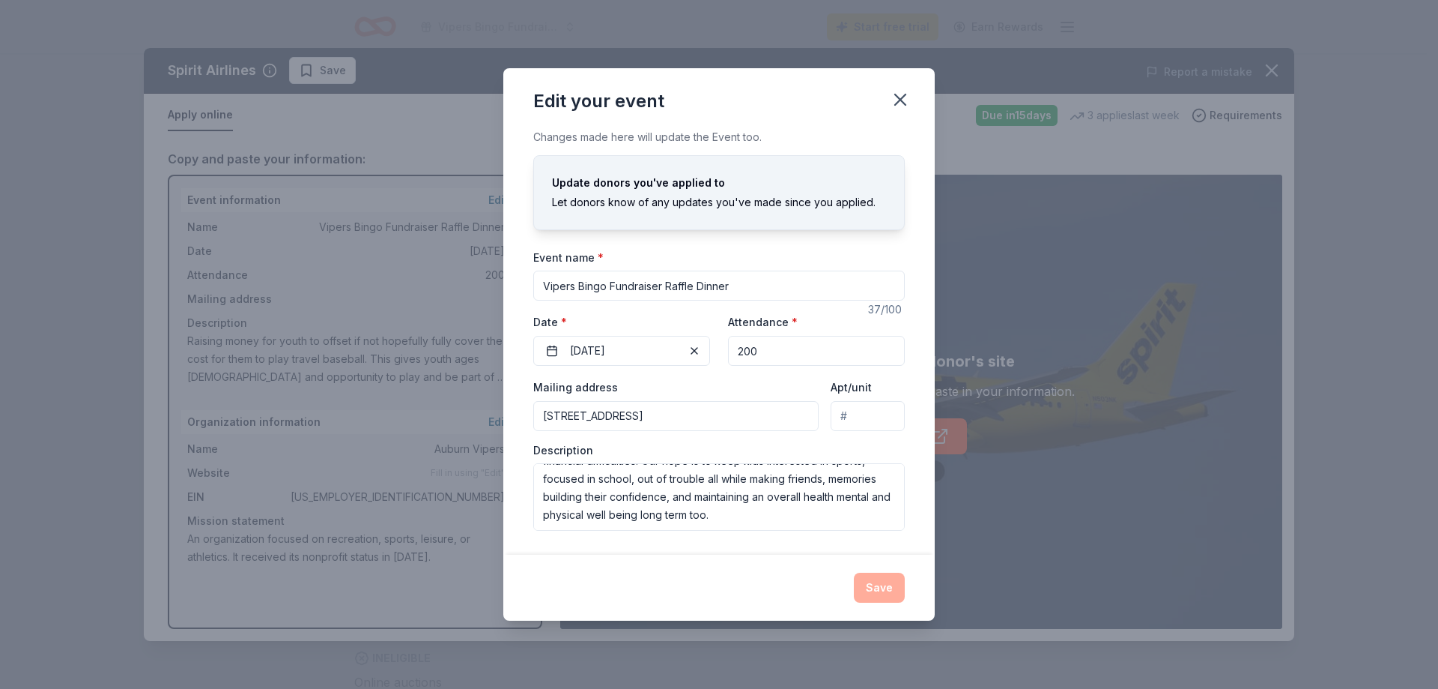
click at [688, 211] on div "Let donors know of any updates you've made since you applied." at bounding box center [719, 202] width 334 height 18
click at [862, 518] on textarea "Raising money for youth to offset if not hopefully fully cover the cost for the…" at bounding box center [719, 496] width 372 height 67
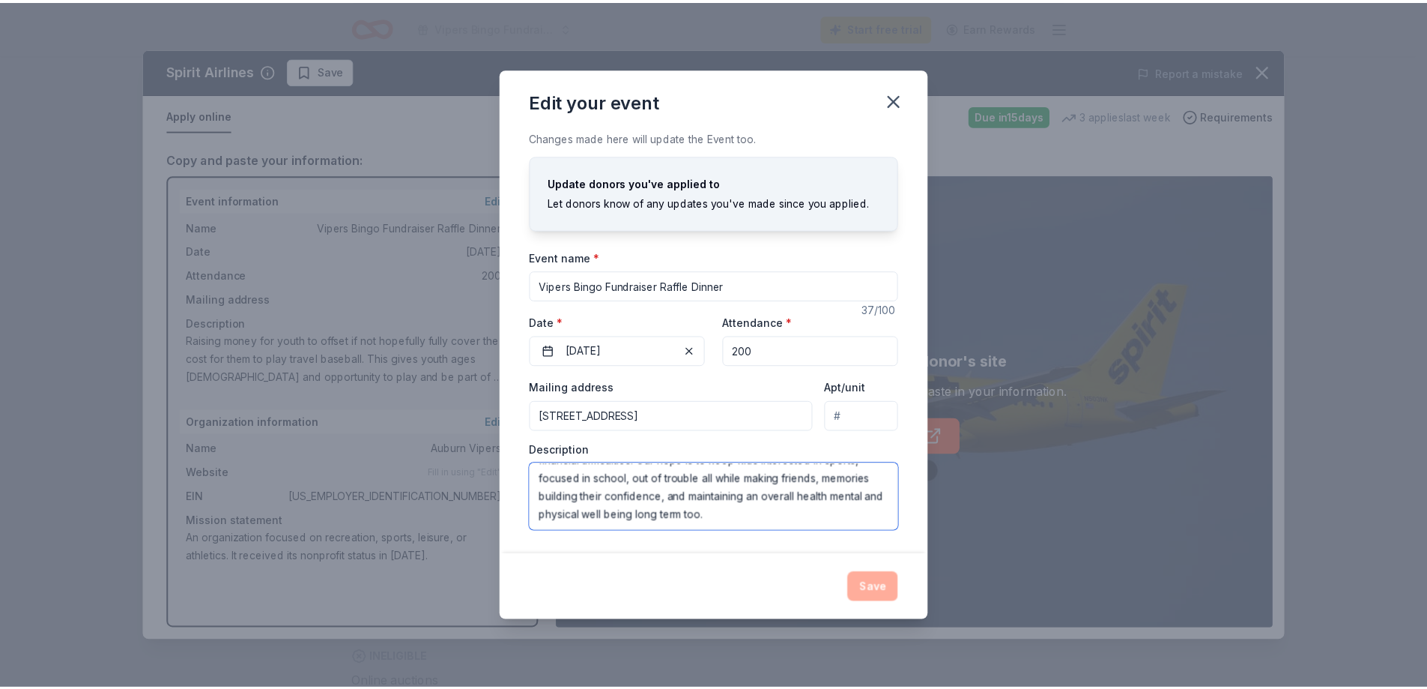
scroll to position [154, 0]
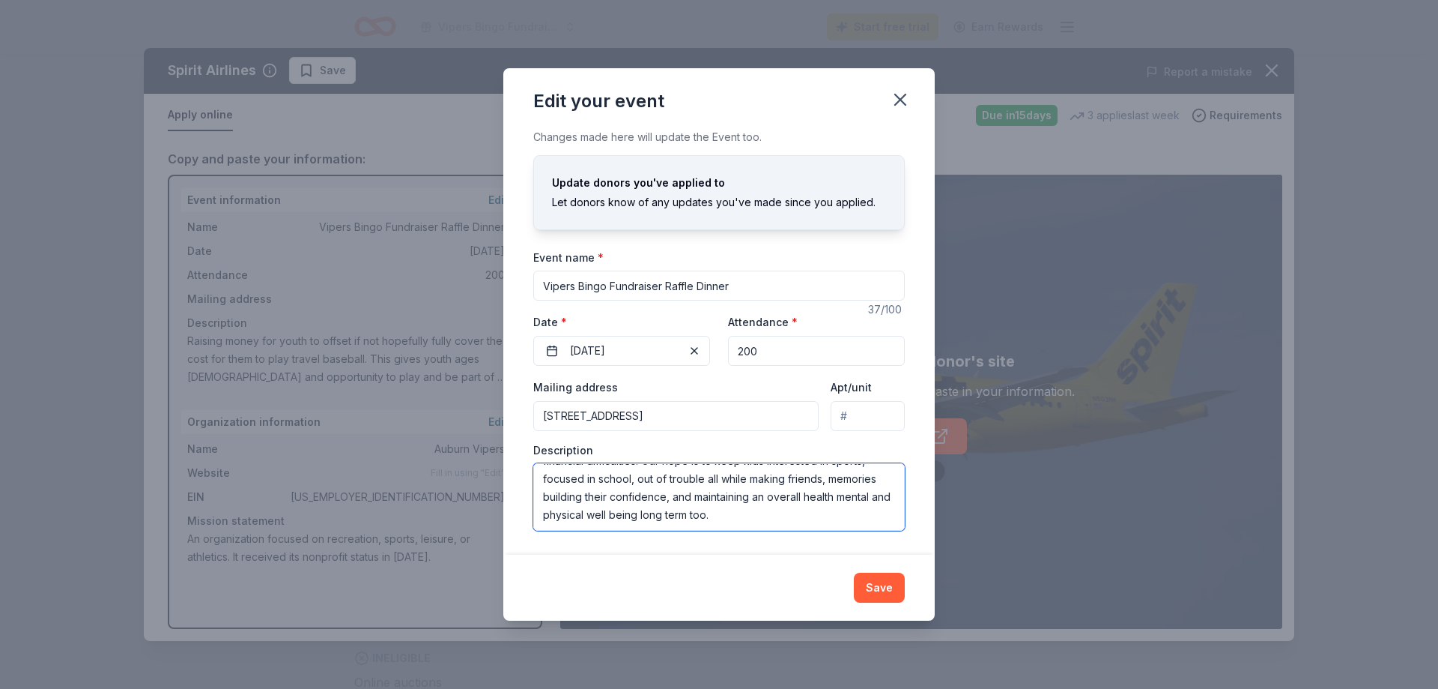
click at [690, 509] on textarea "Raising money for youth to offset if not hopefully fully cover the cost for the…" at bounding box center [719, 496] width 372 height 67
type textarea "Raising money for youth to offset if not hopefully fully cover the cost for the…"
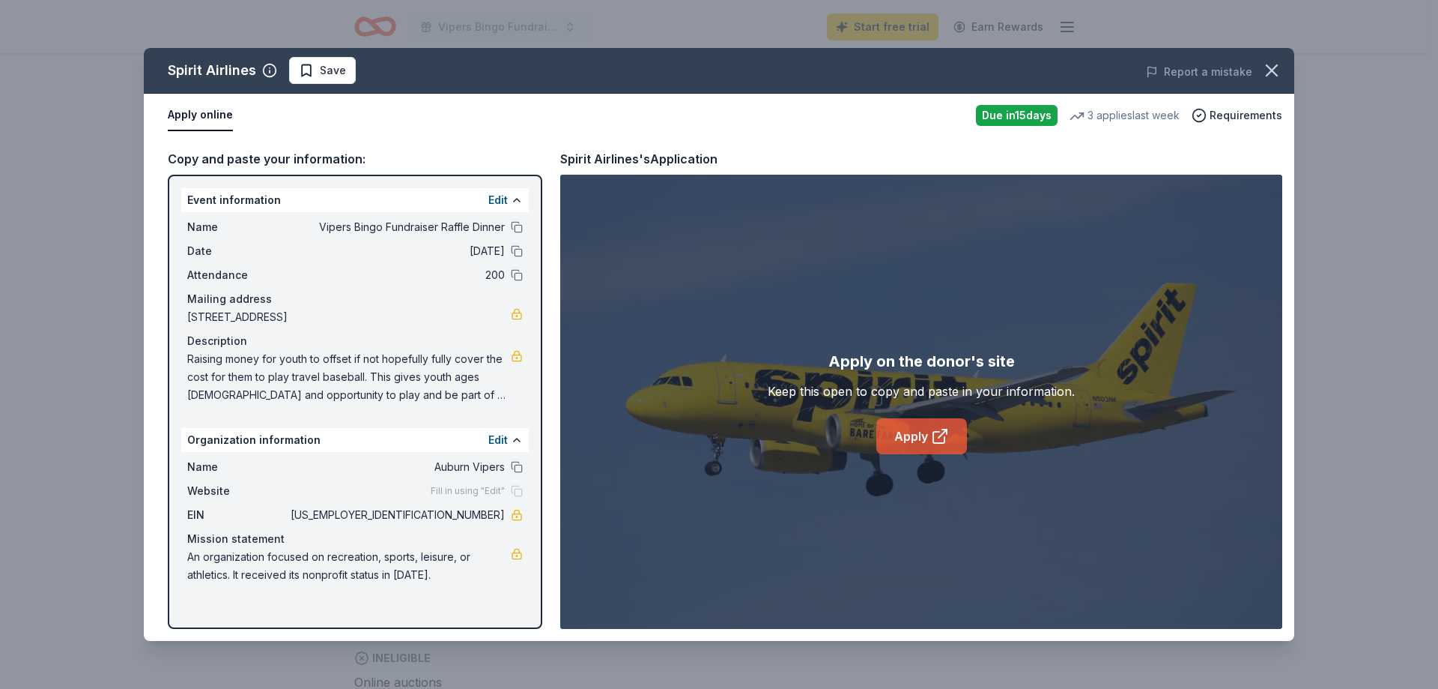
click at [910, 440] on link "Apply" at bounding box center [922, 436] width 91 height 36
click at [917, 437] on link "Apply" at bounding box center [922, 436] width 91 height 36
click at [1273, 72] on icon "button" at bounding box center [1272, 70] width 10 height 10
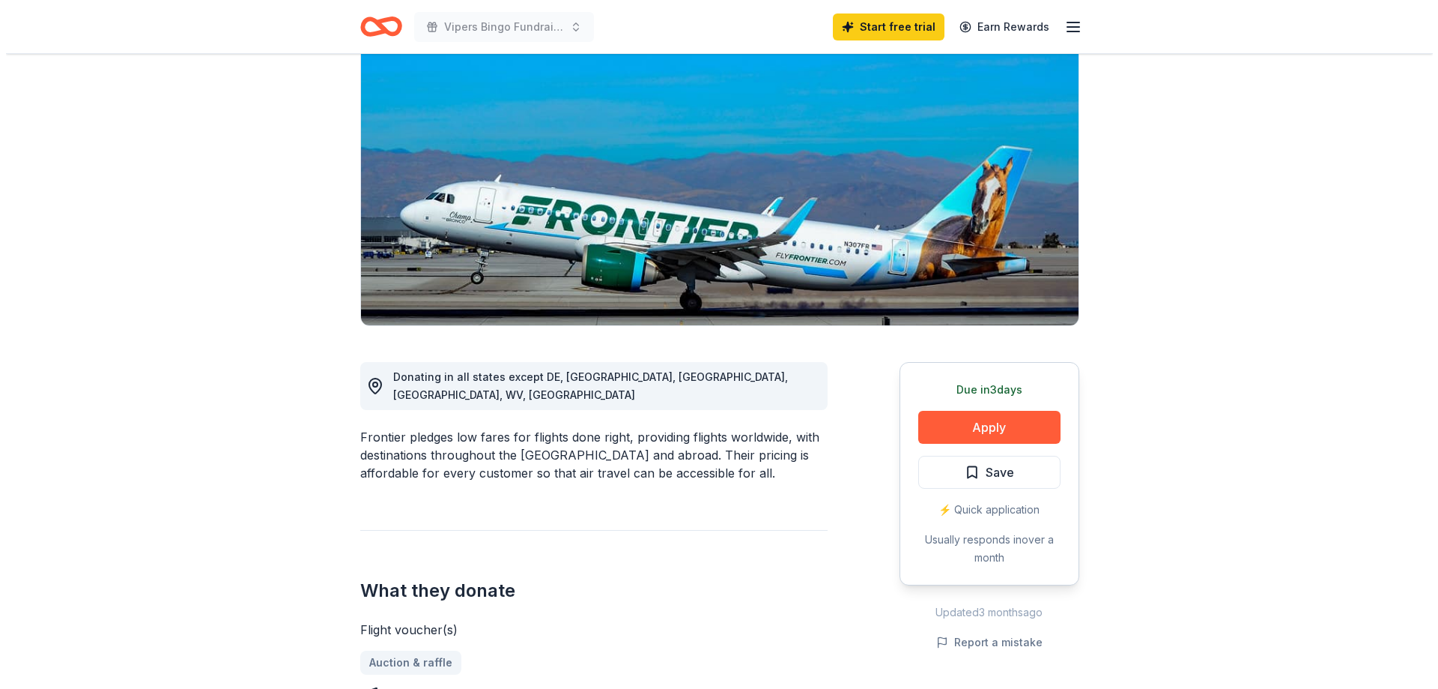
scroll to position [150, 0]
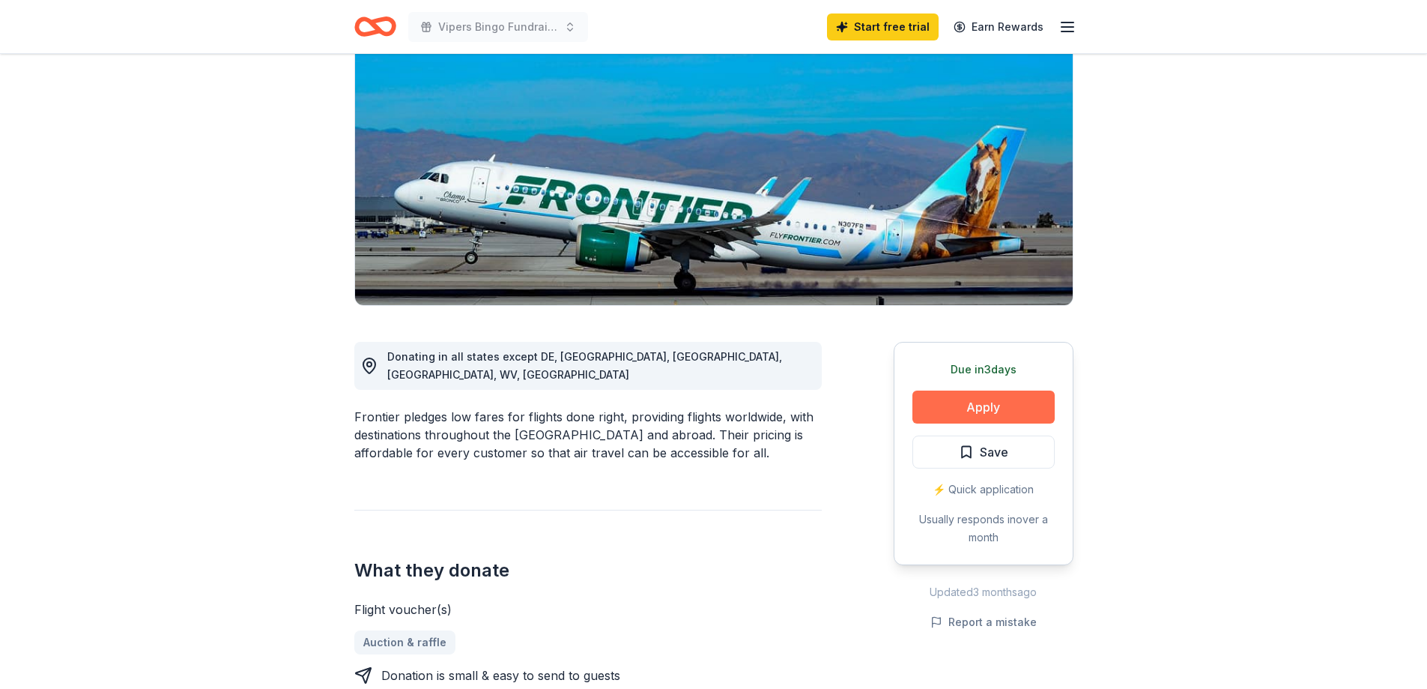
click at [924, 405] on button "Apply" at bounding box center [984, 406] width 142 height 33
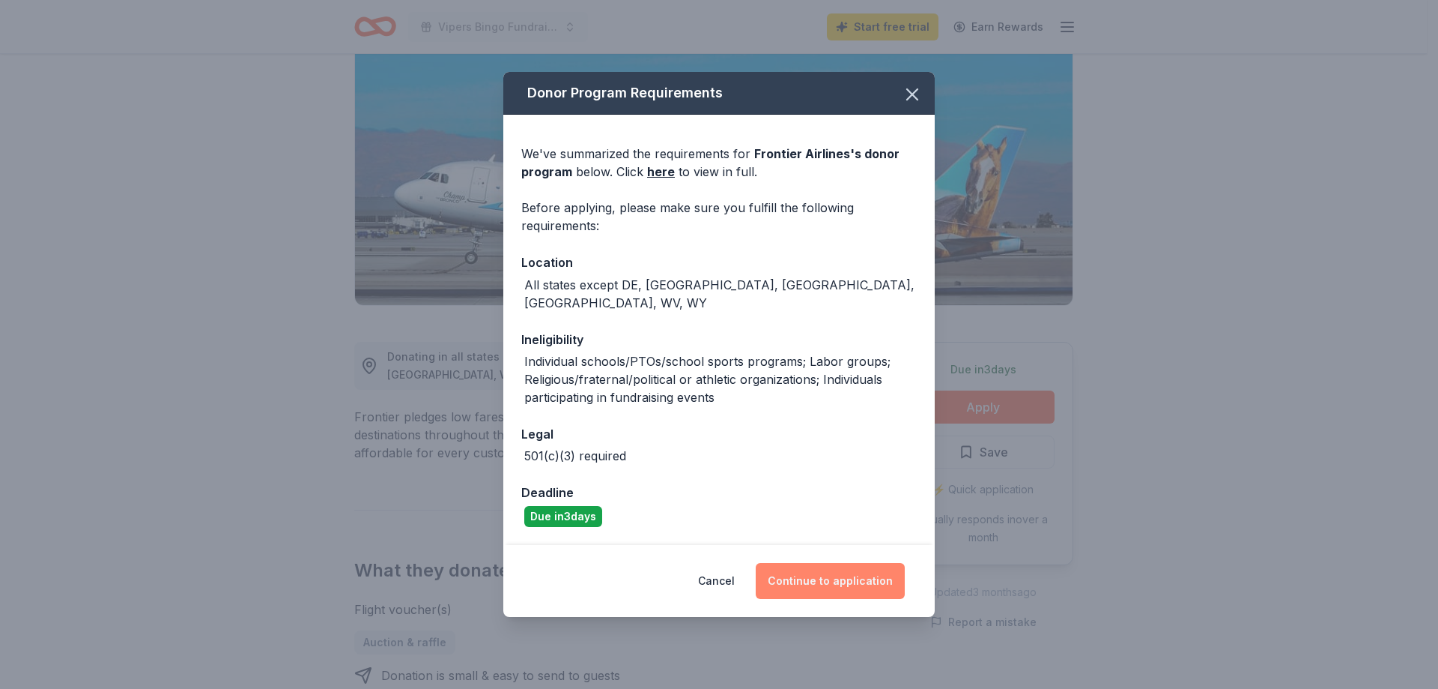
click at [796, 566] on button "Continue to application" at bounding box center [830, 581] width 149 height 36
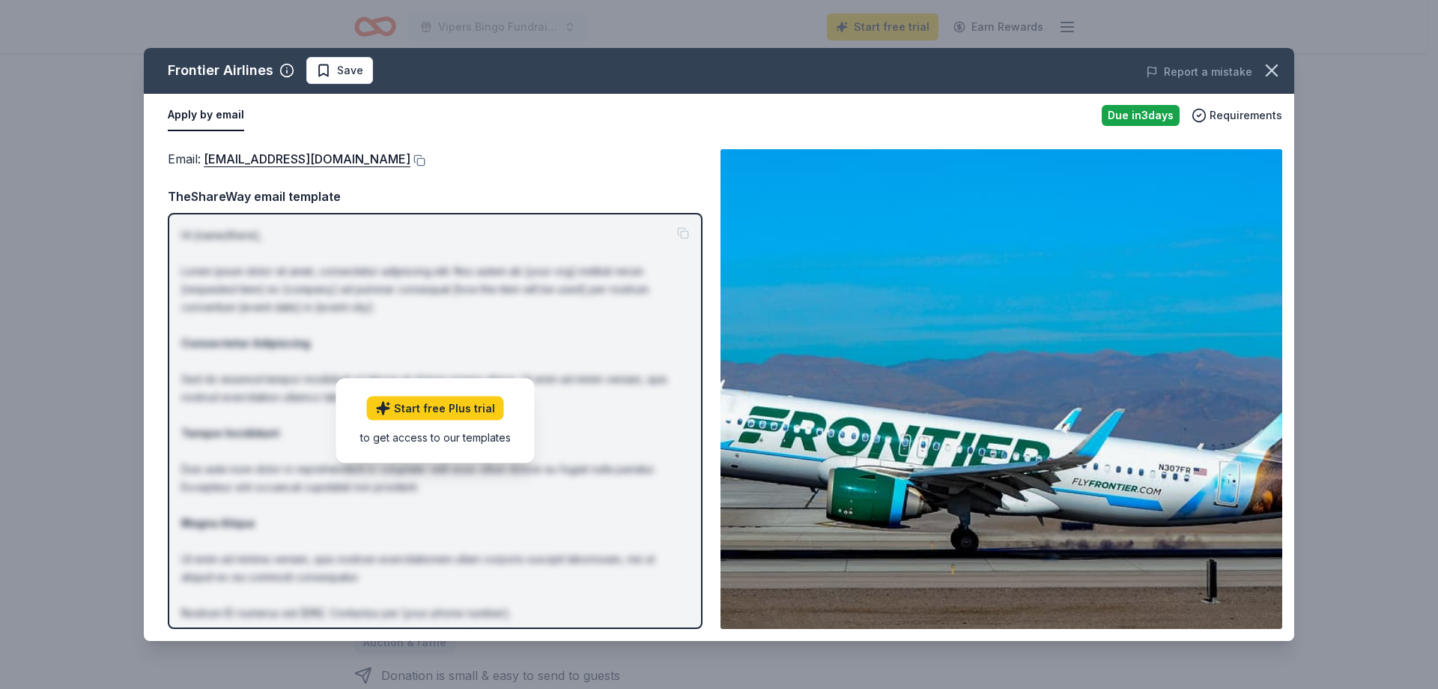
click at [602, 527] on p "Hi [name/there], Lorem ipsum dolor sit amet, consectetur adipiscing elit. Nos a…" at bounding box center [435, 451] width 508 height 450
click at [307, 157] on link "donations@flyfrontier.com" at bounding box center [307, 158] width 207 height 19
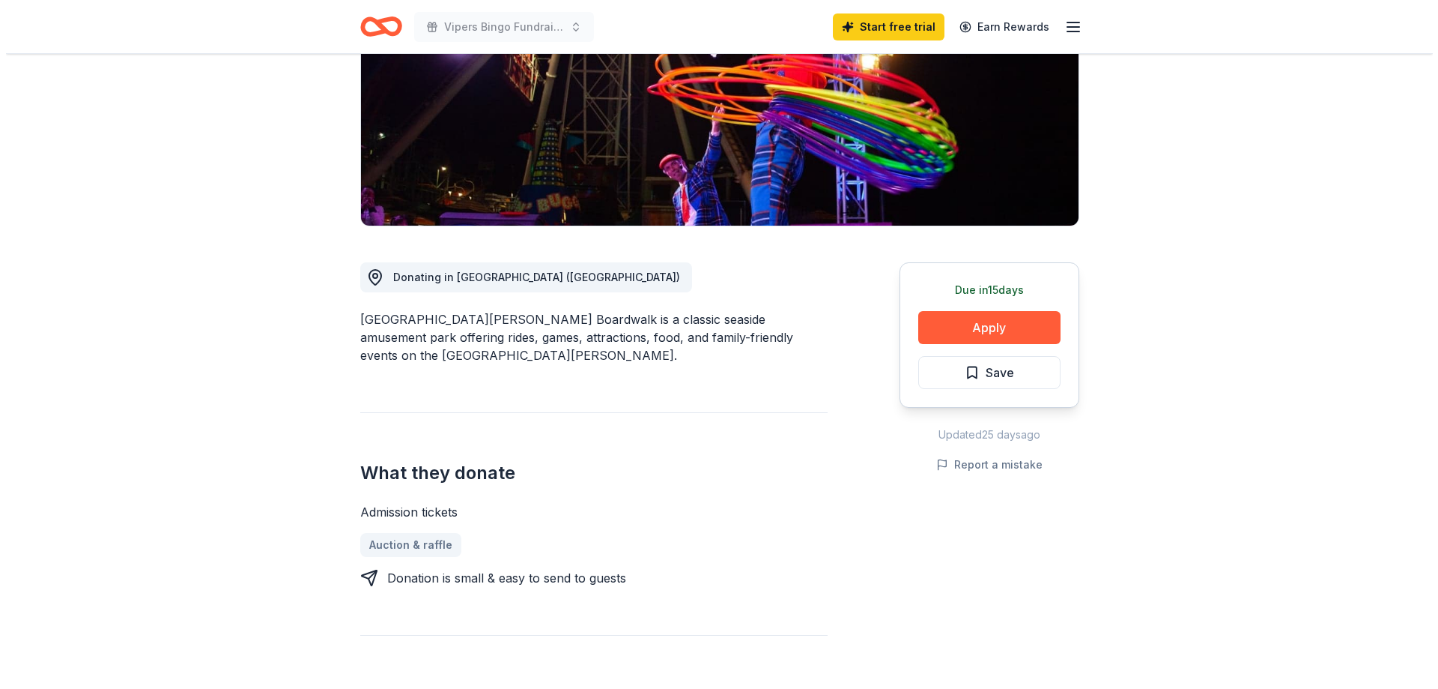
scroll to position [300, 0]
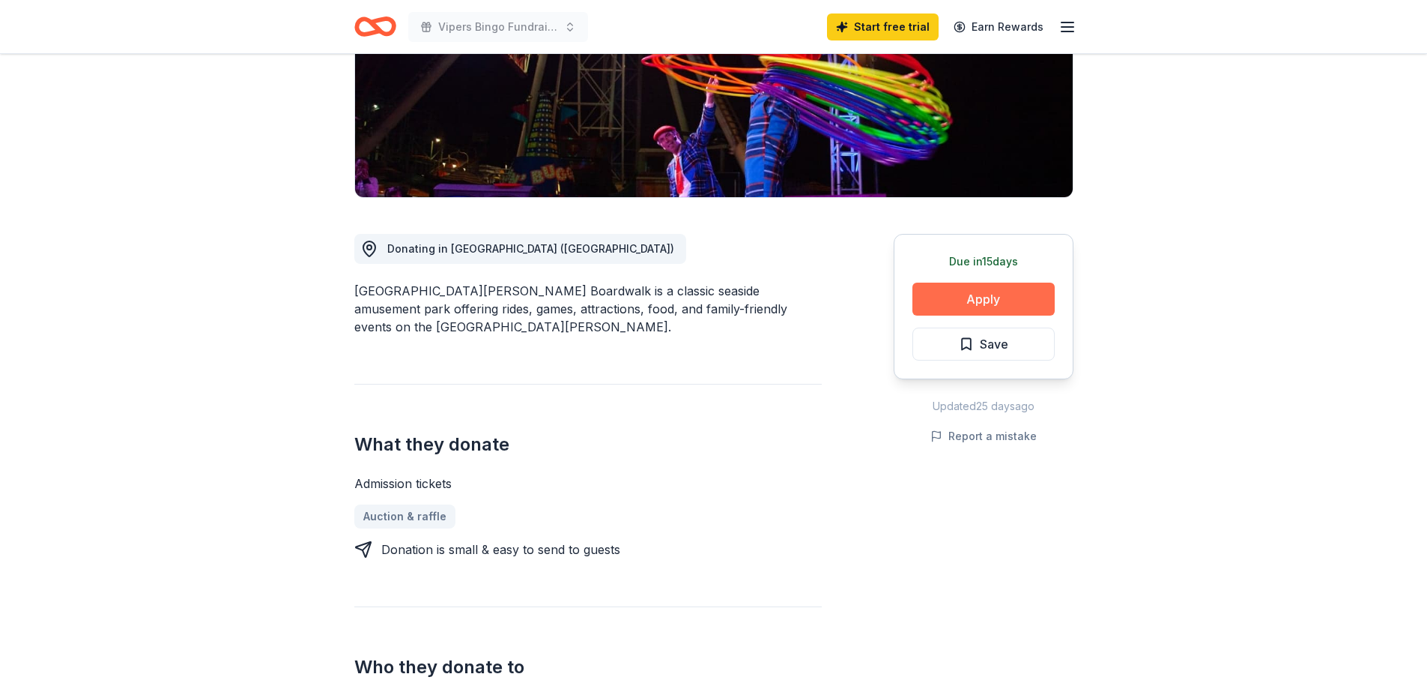
click at [993, 282] on button "Apply" at bounding box center [984, 298] width 142 height 33
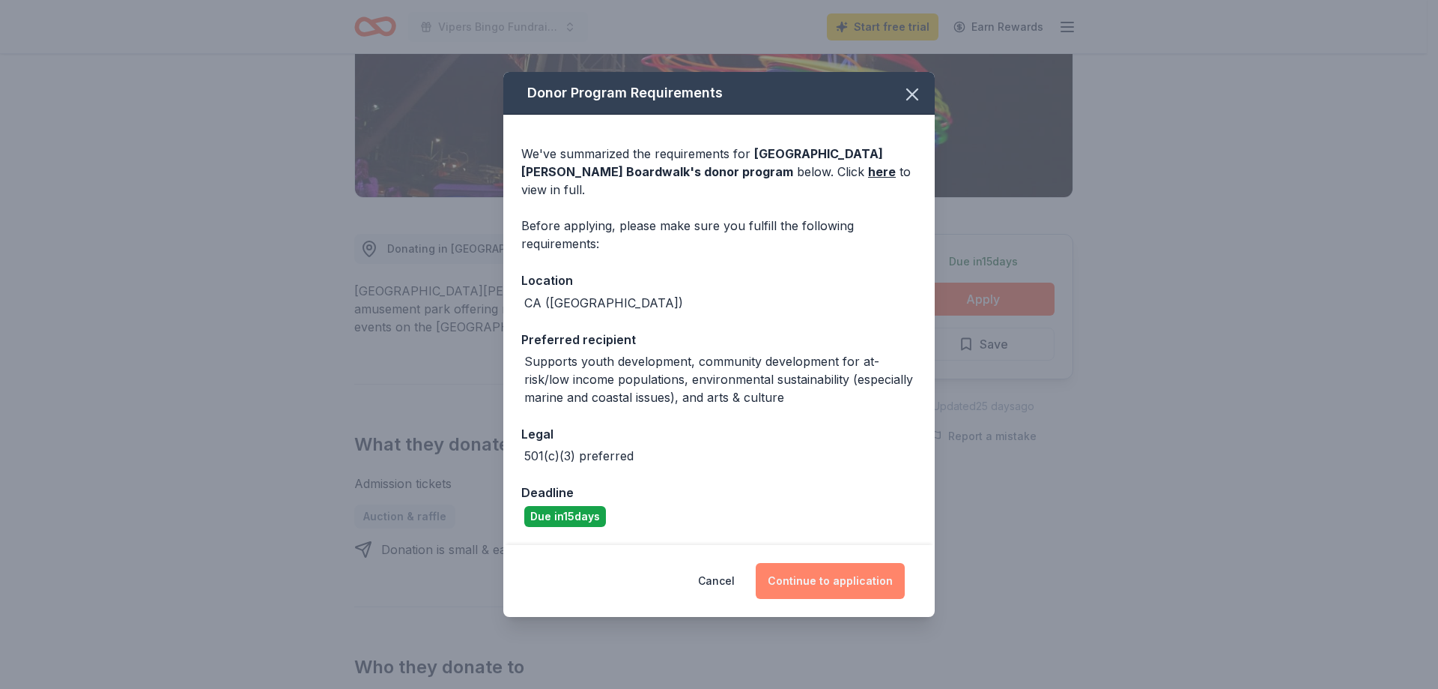
click at [856, 567] on button "Continue to application" at bounding box center [830, 581] width 149 height 36
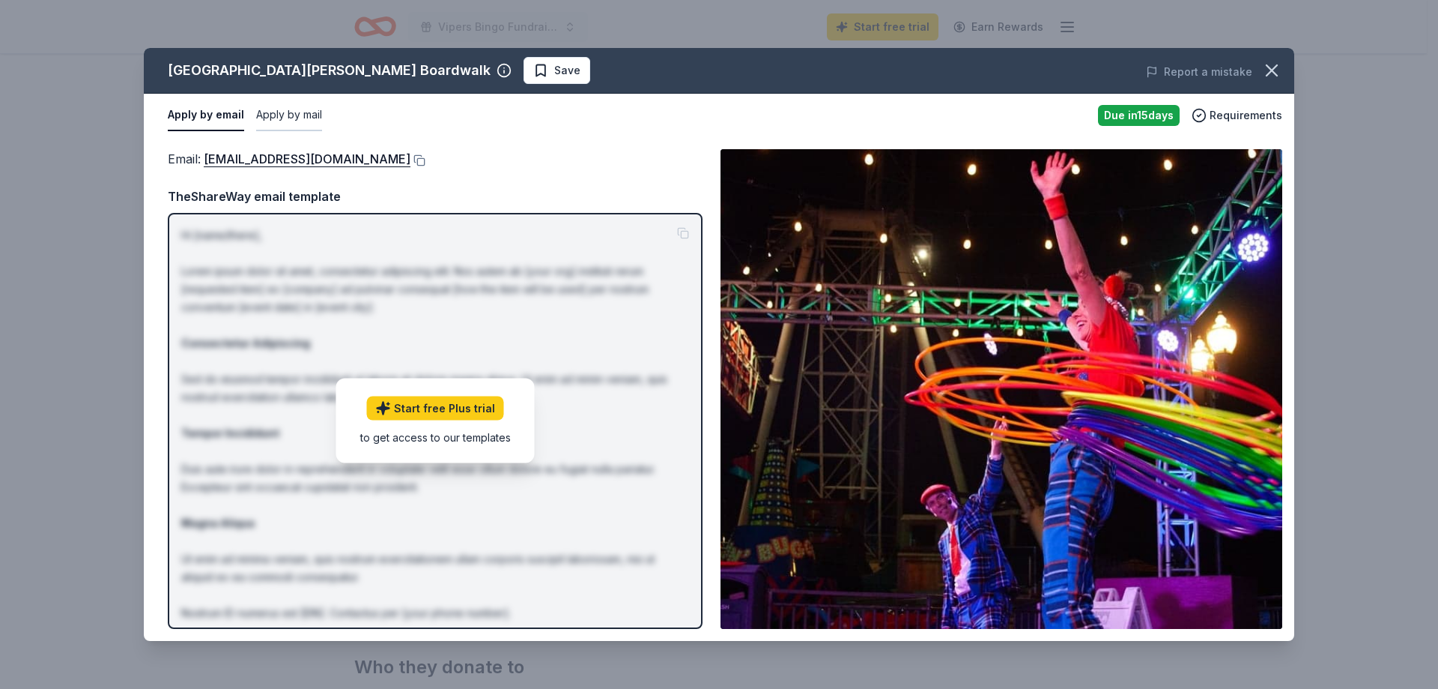
click at [288, 115] on button "Apply by mail" at bounding box center [289, 115] width 66 height 31
click at [203, 110] on button "Apply by email" at bounding box center [204, 115] width 73 height 31
